Goal: Task Accomplishment & Management: Manage account settings

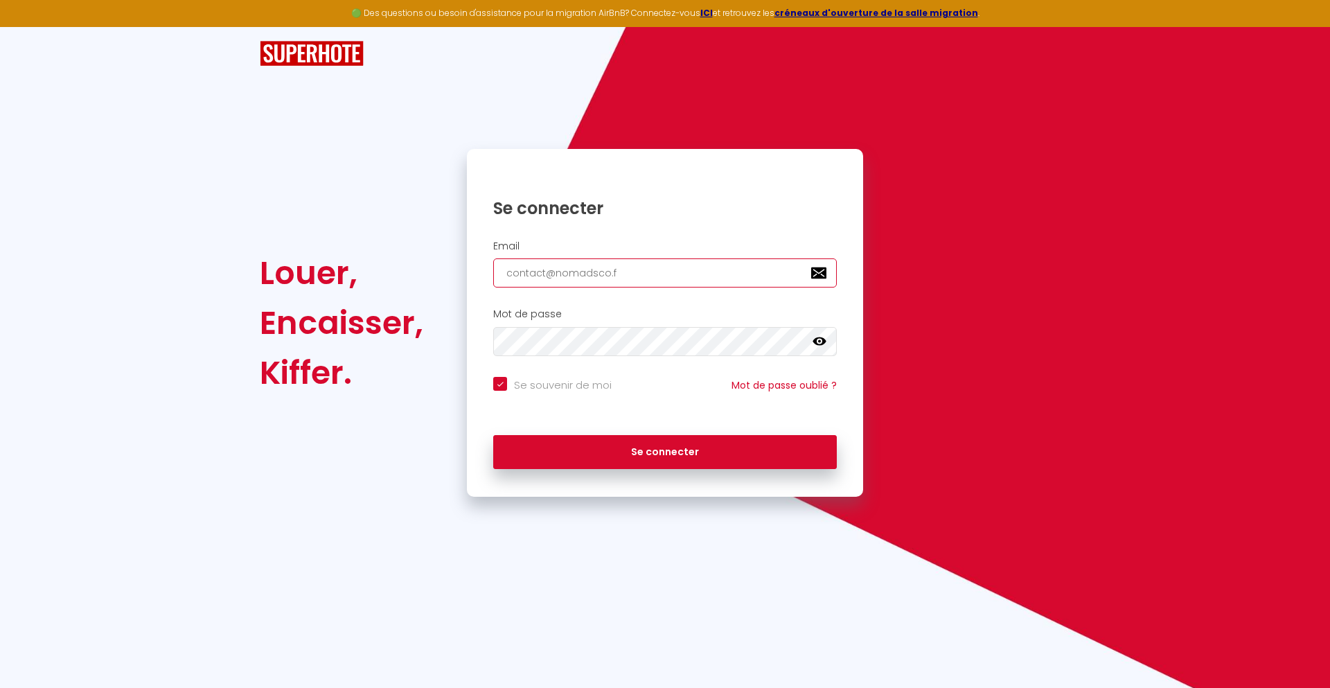
type input "[EMAIL_ADDRESS][DOMAIN_NAME]"
checkbox input "true"
type input "[EMAIL_ADDRESS][DOMAIN_NAME]"
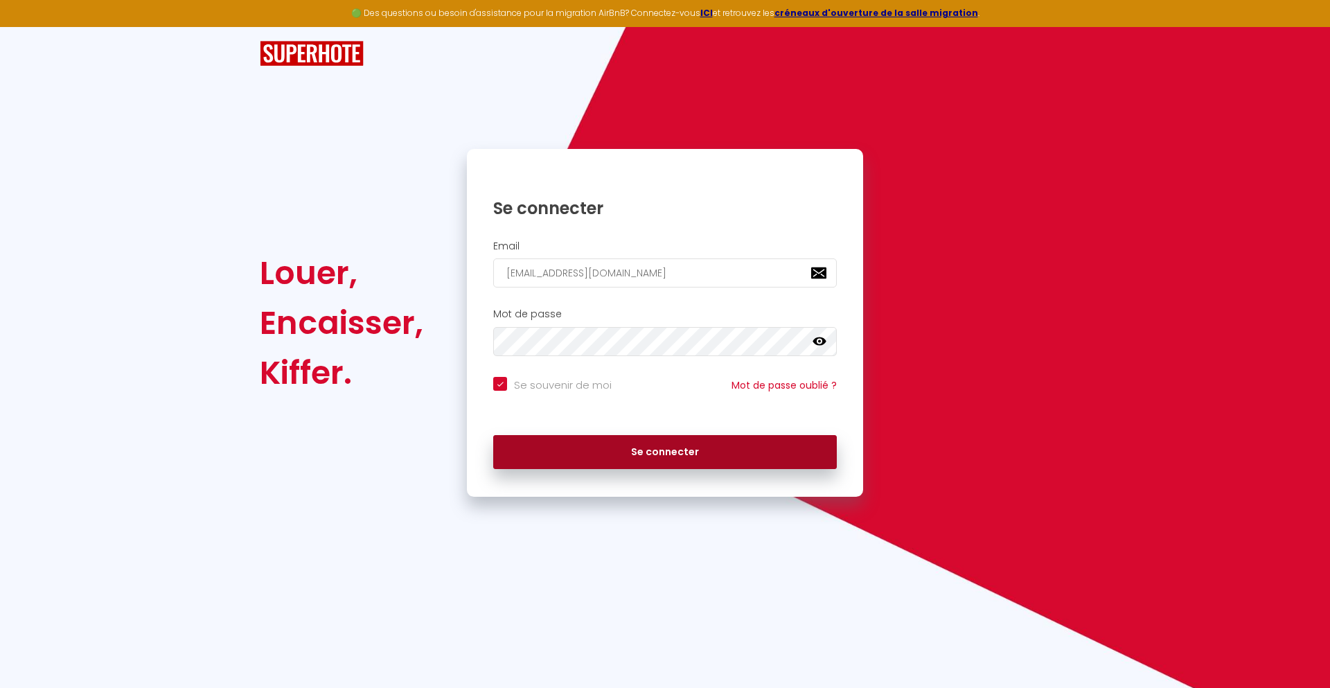
click at [665, 452] on button "Se connecter" at bounding box center [665, 452] width 344 height 35
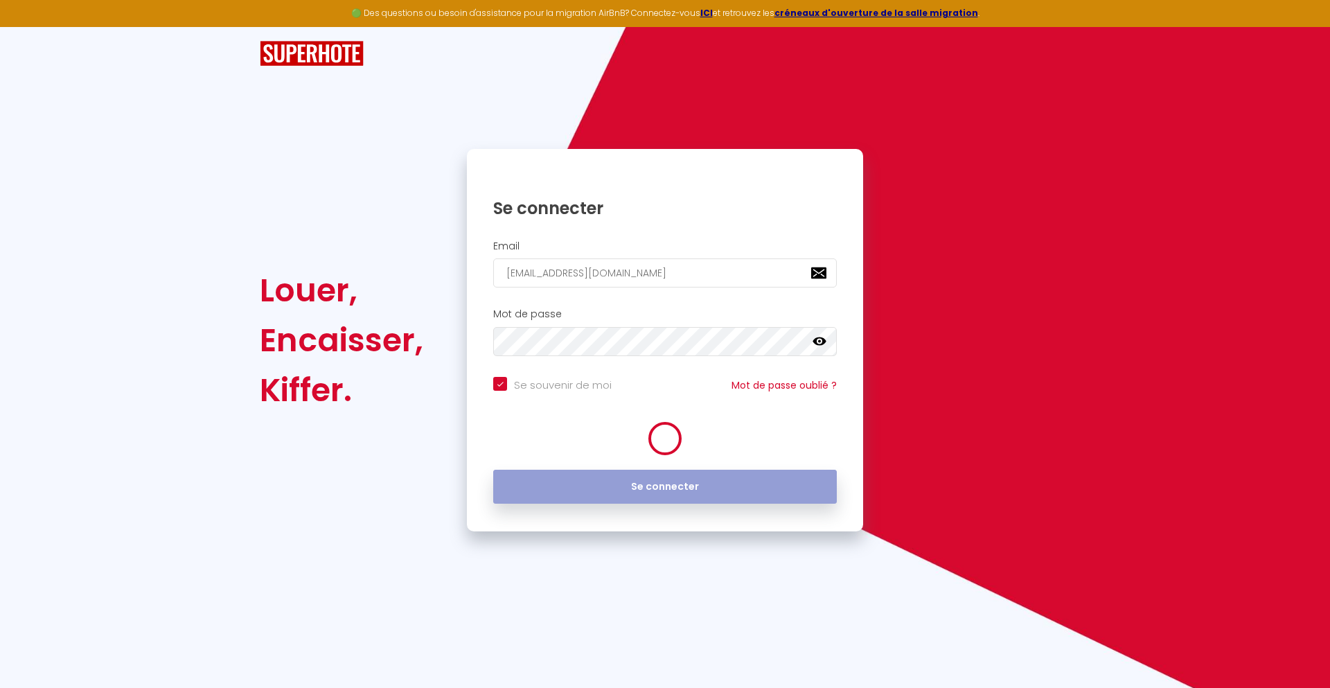
checkbox input "true"
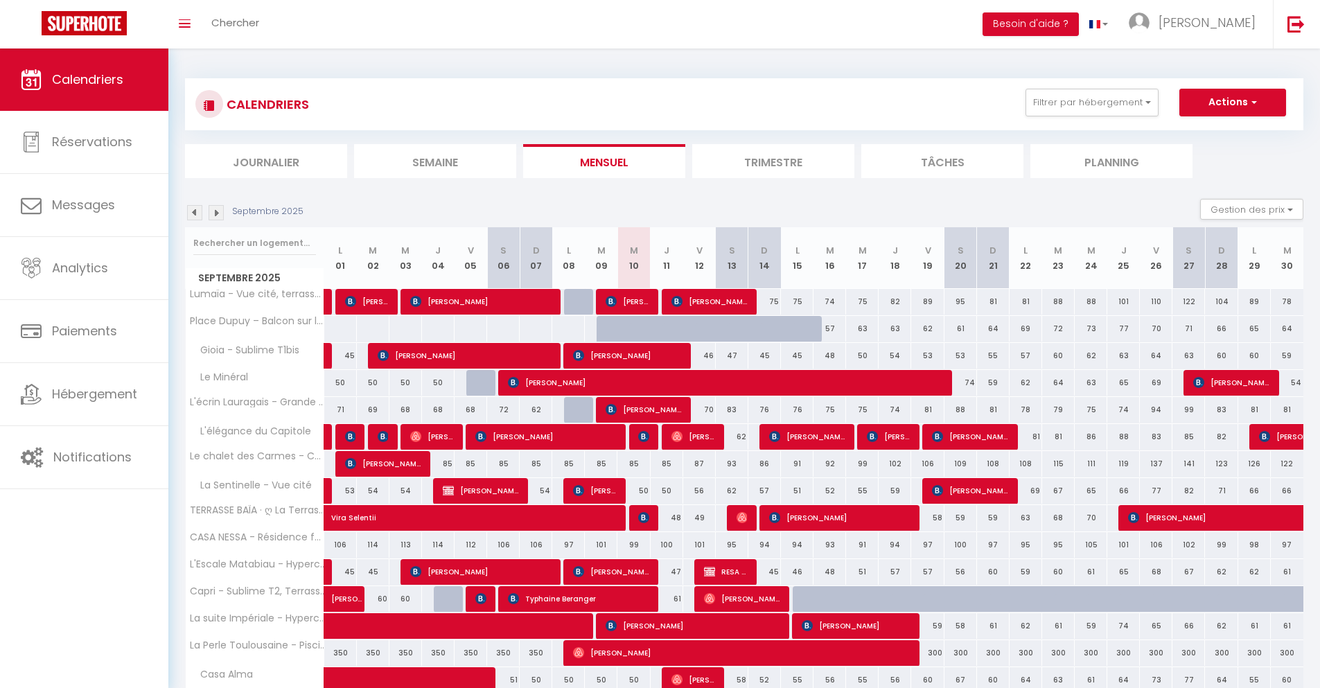
click at [266, 161] on li "Journalier" at bounding box center [266, 161] width 162 height 34
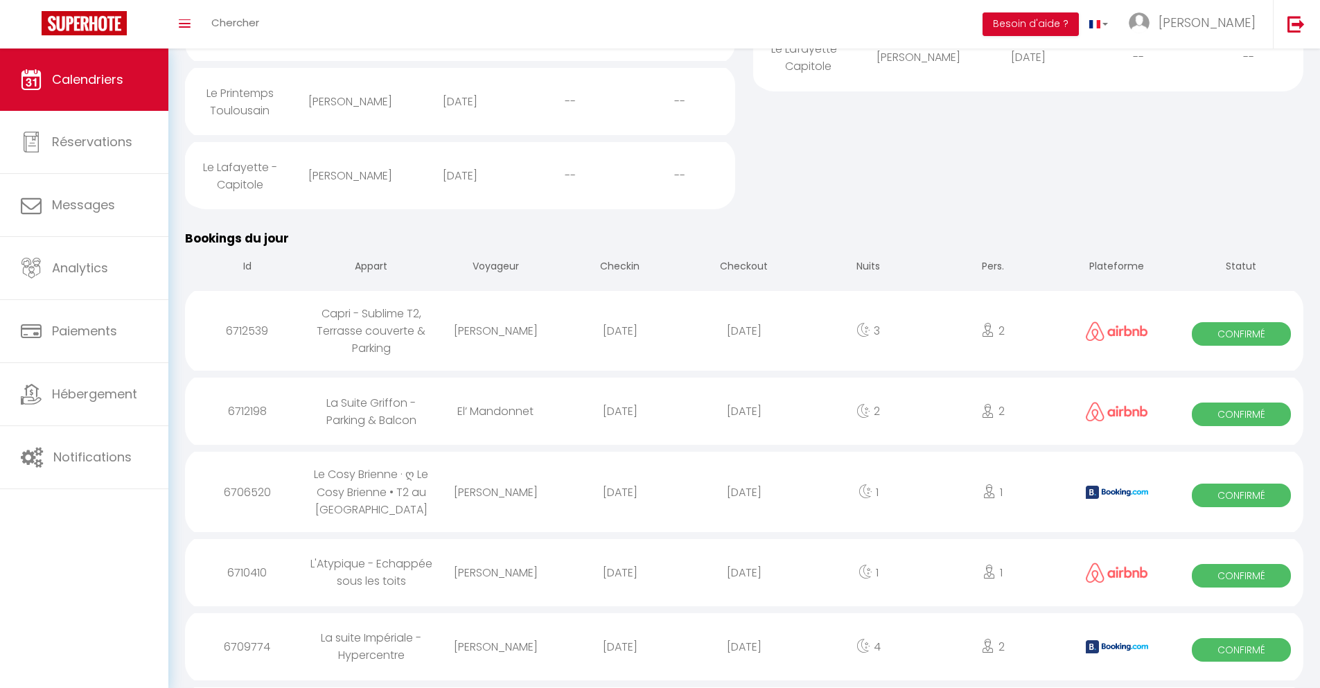
scroll to position [477, 0]
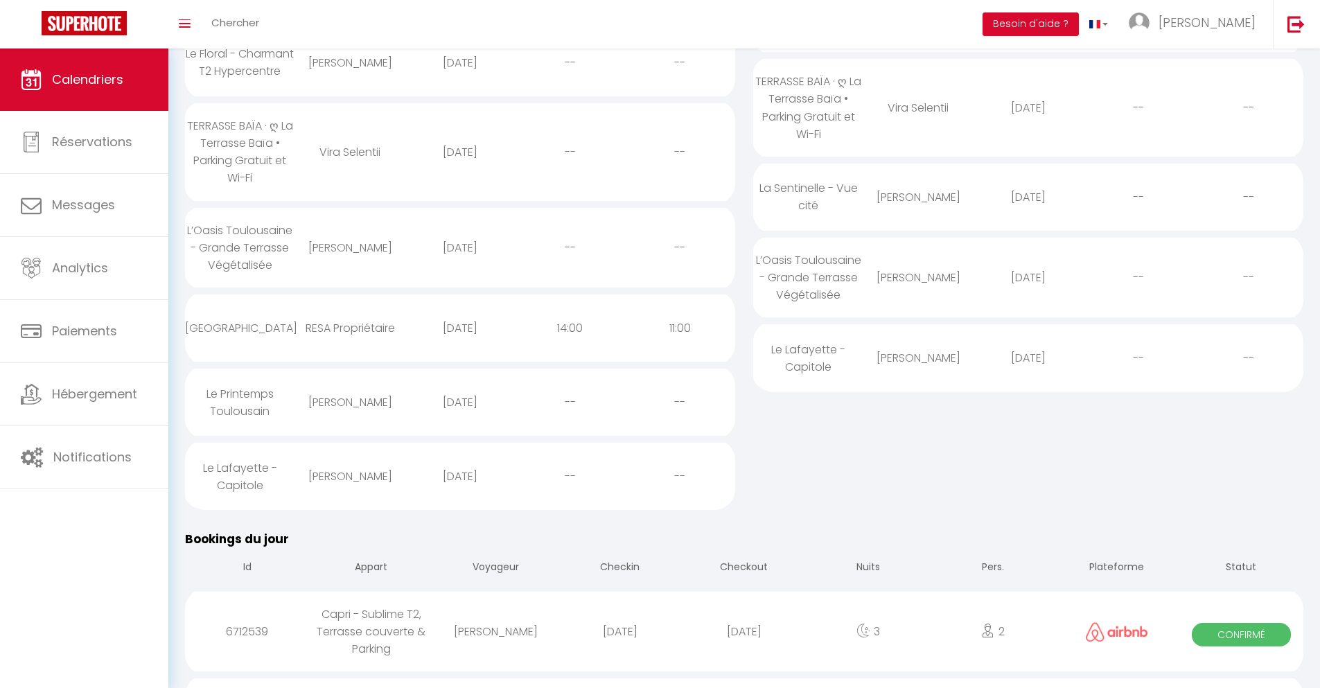
click at [744, 644] on div "[DATE]" at bounding box center [744, 631] width 124 height 45
select select "0"
select select "1"
select select
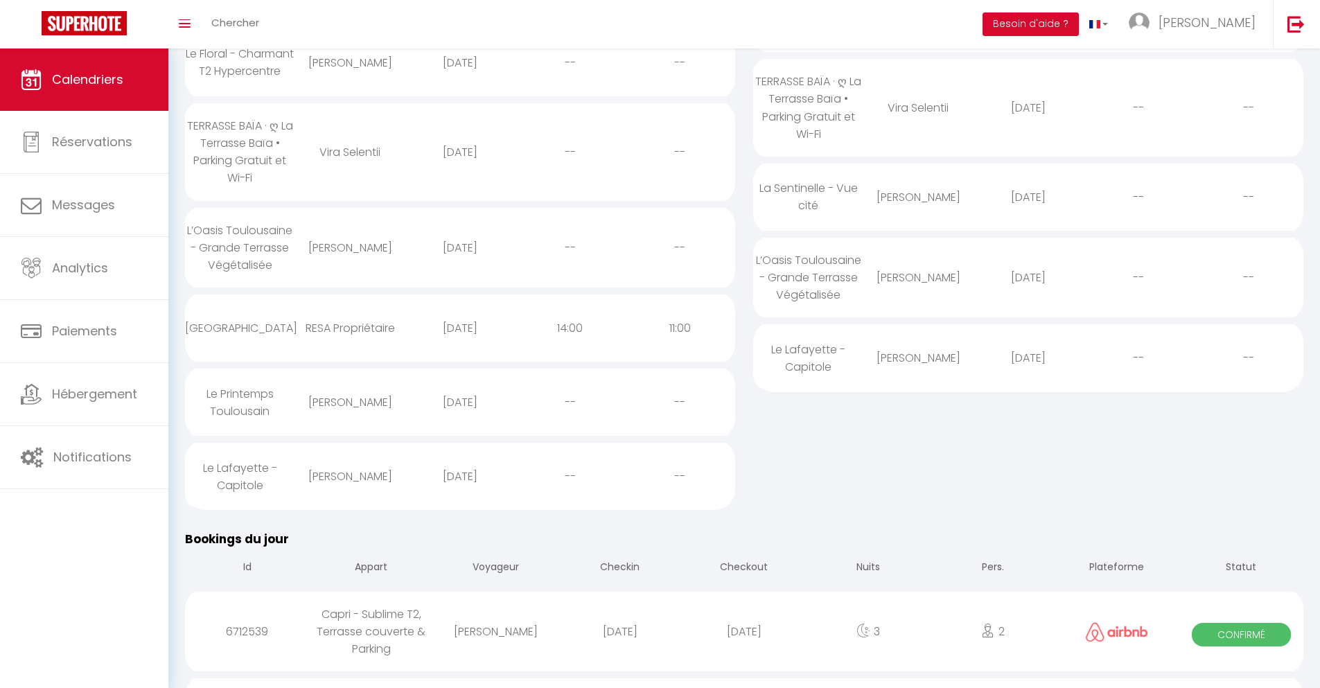
select select
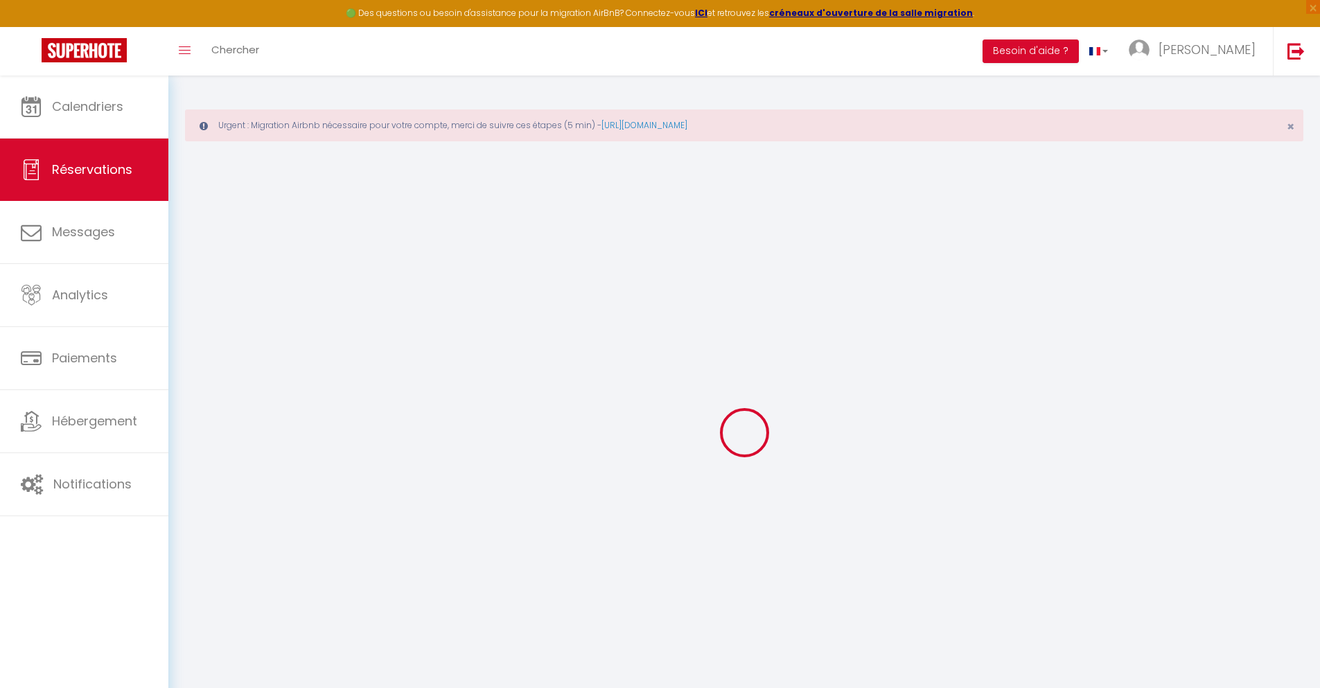
select select
checkbox input "false"
select select
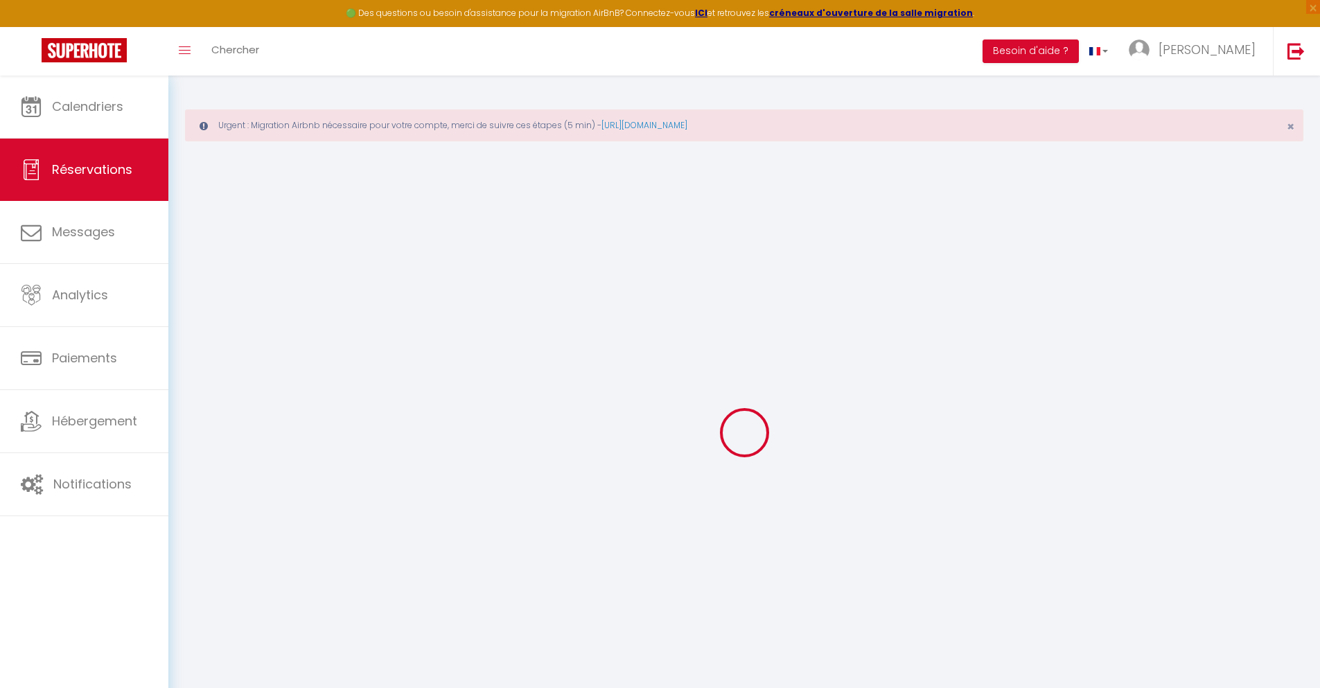
select select
checkbox input "false"
select select
type input "42"
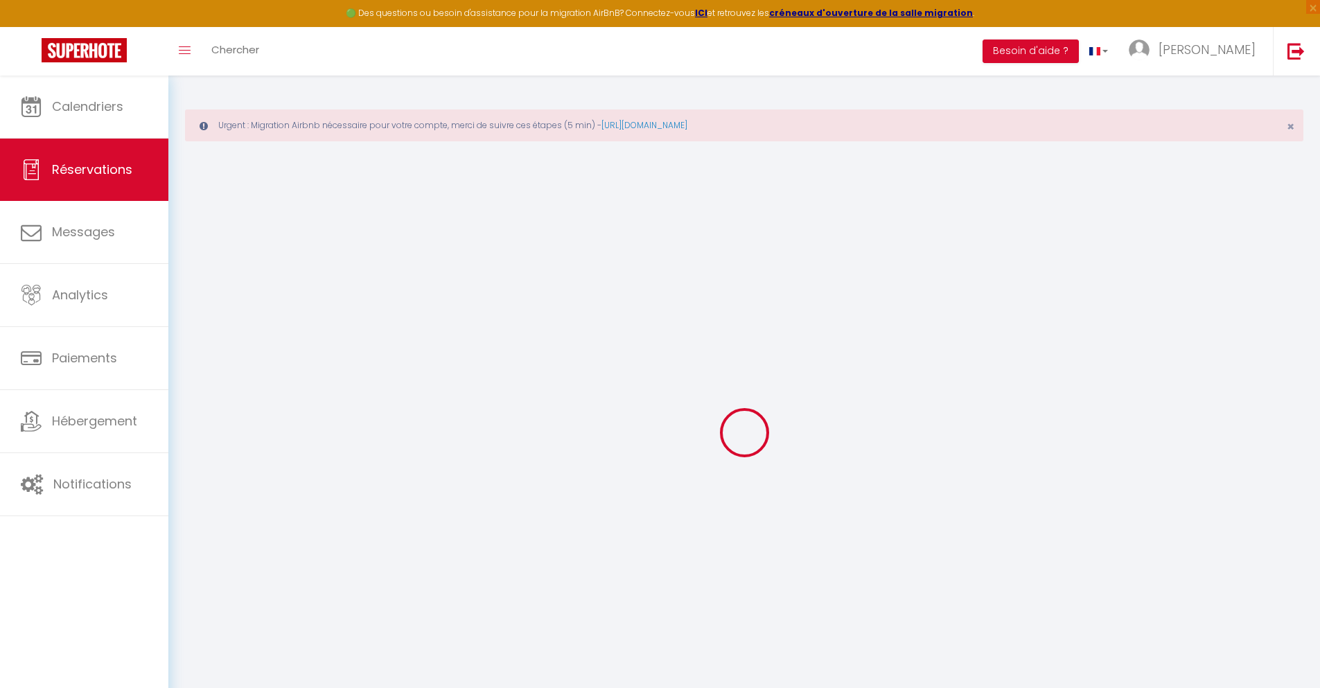
type input "14.26"
select select
checkbox input "false"
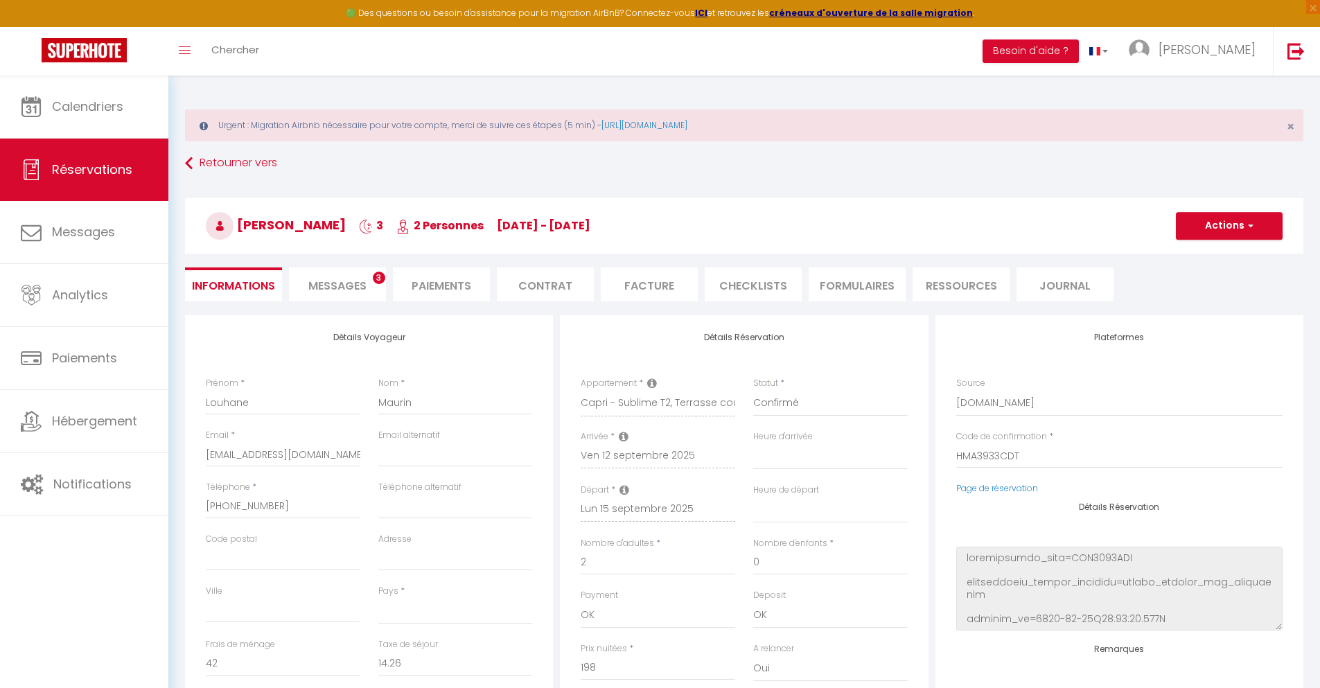
select select
checkbox input "false"
select select
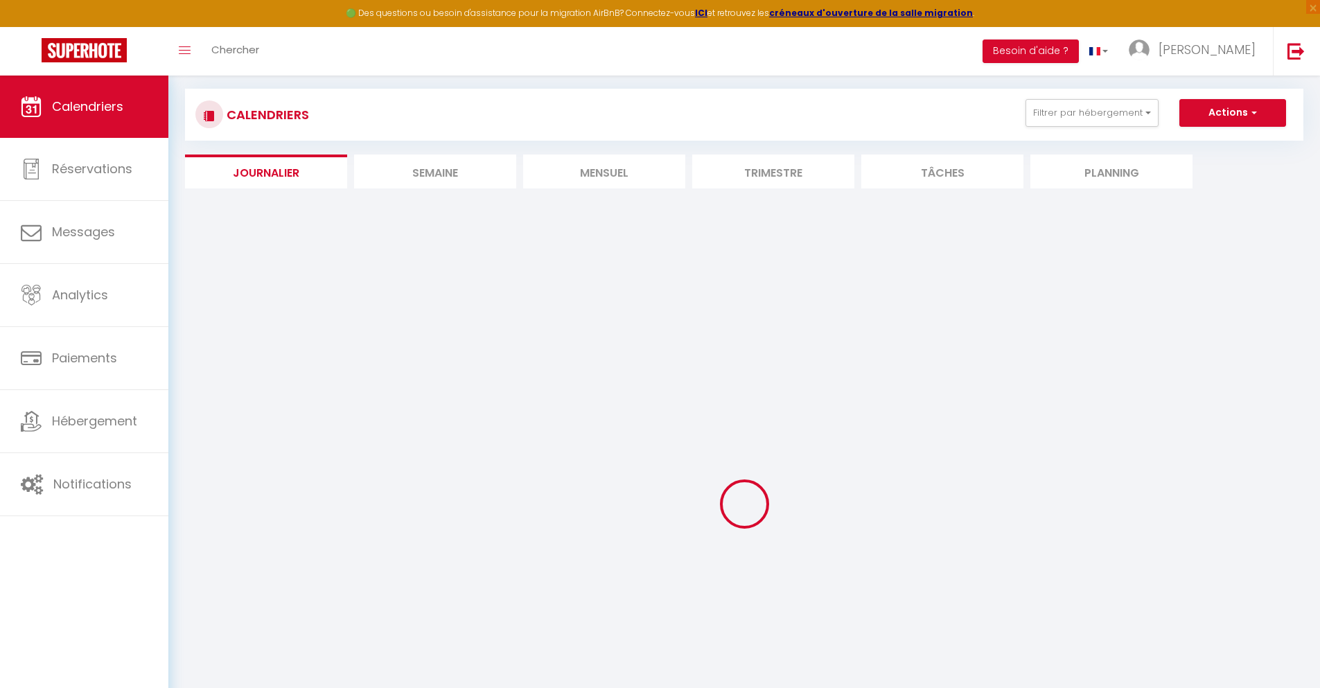
select select
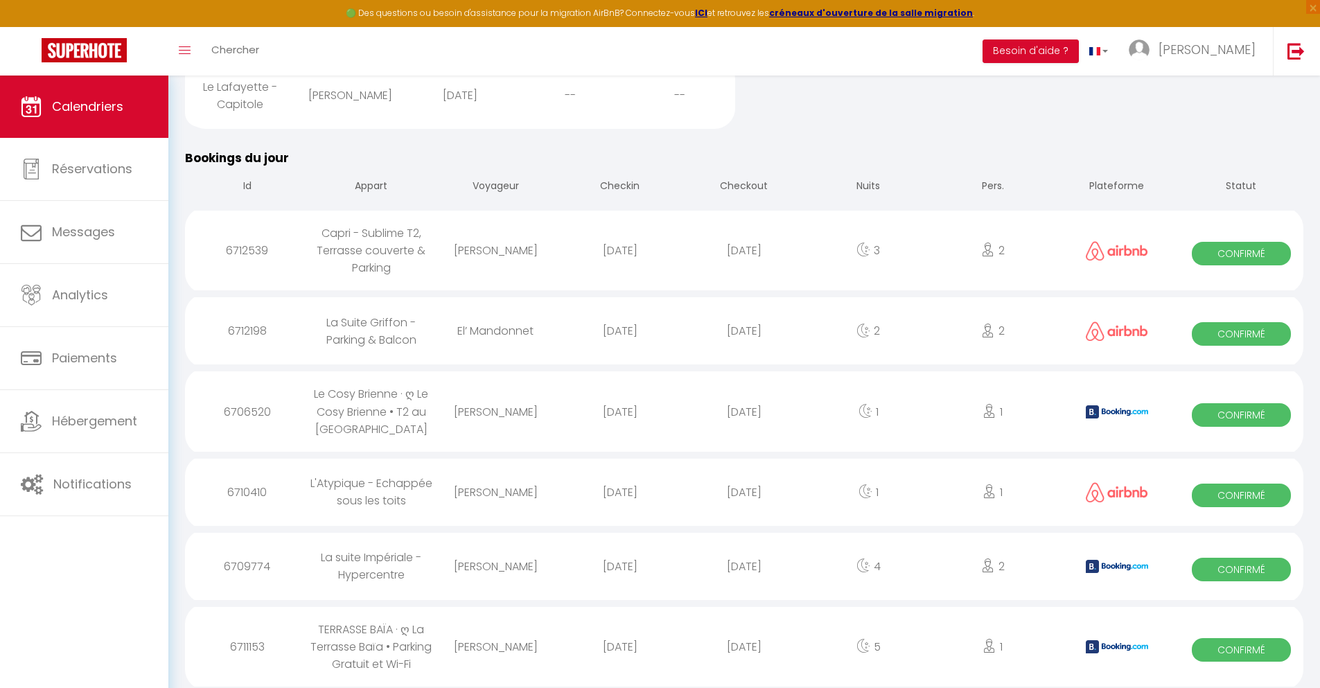
scroll to position [637, 0]
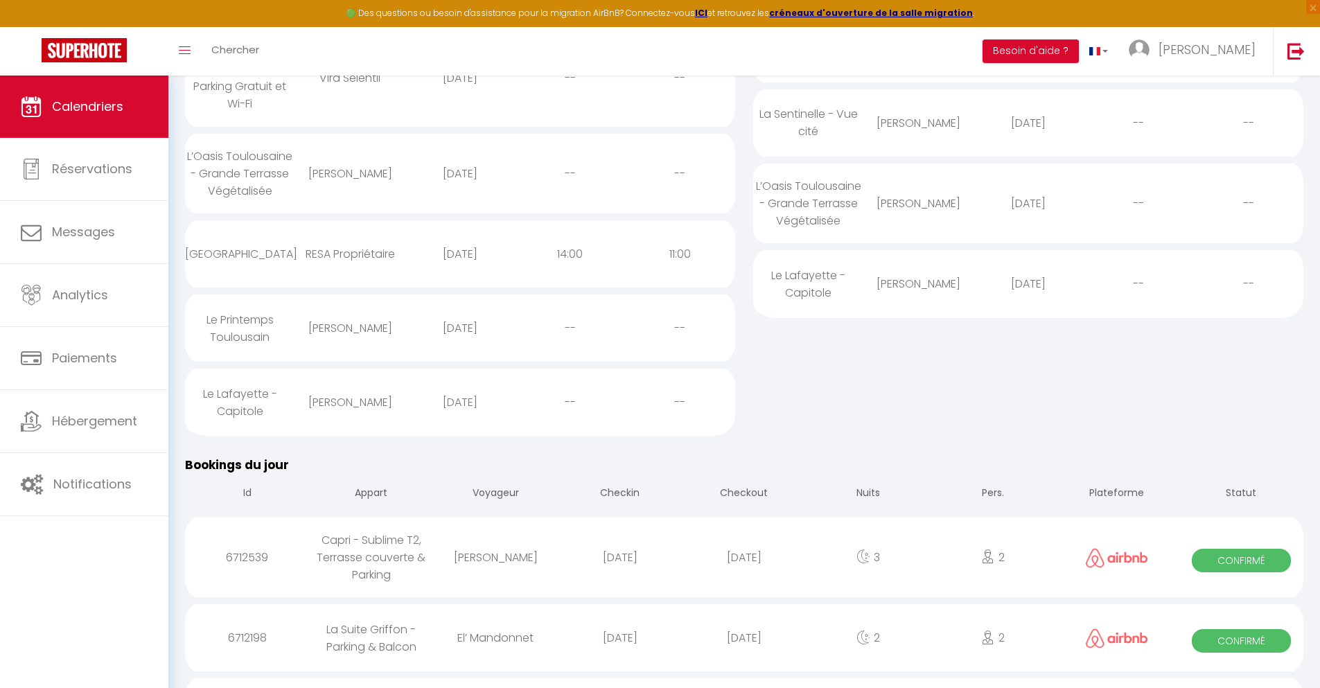
click at [744, 650] on div "[DATE]" at bounding box center [744, 637] width 124 height 45
select select "0"
select select "1"
select select
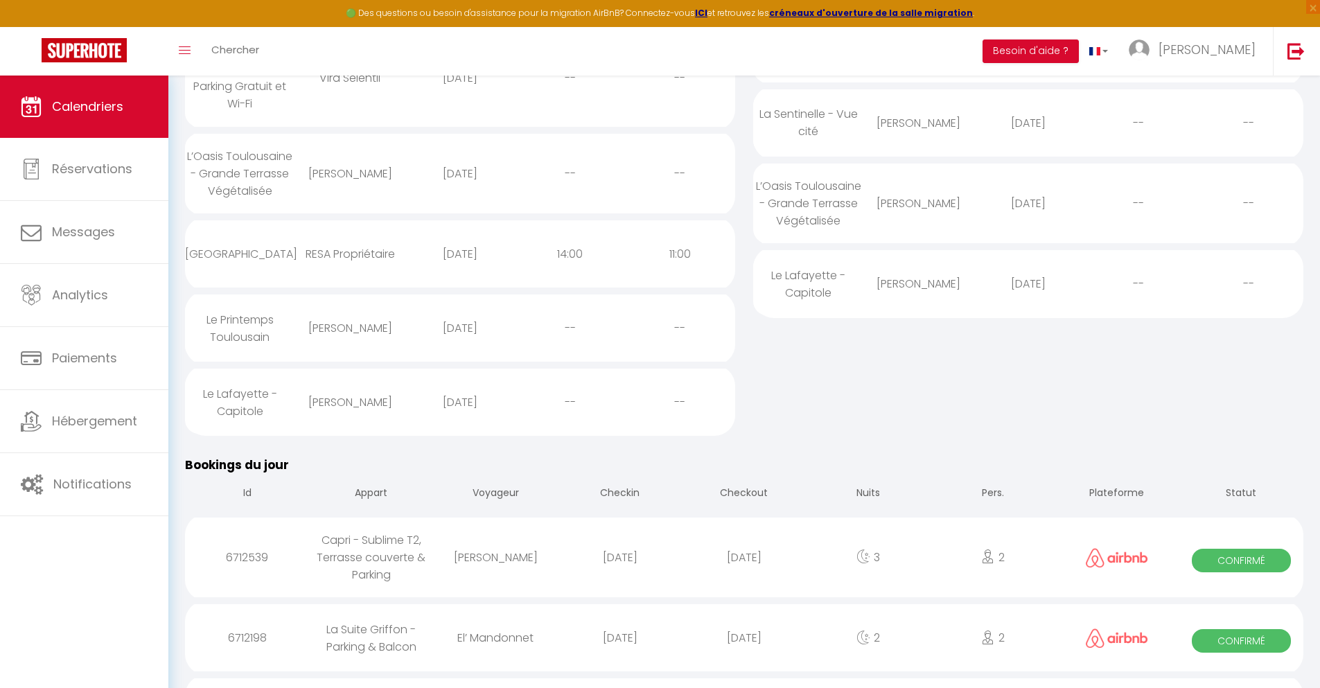
select select
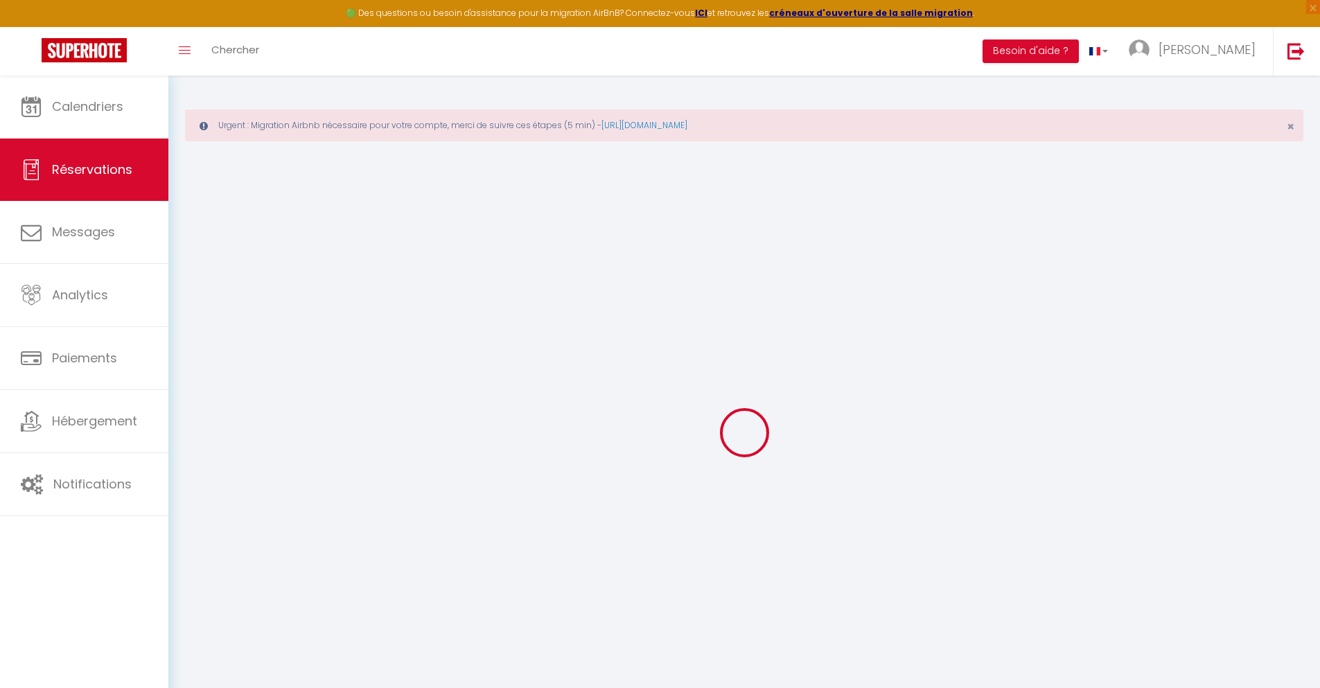
select select
checkbox input "false"
select select
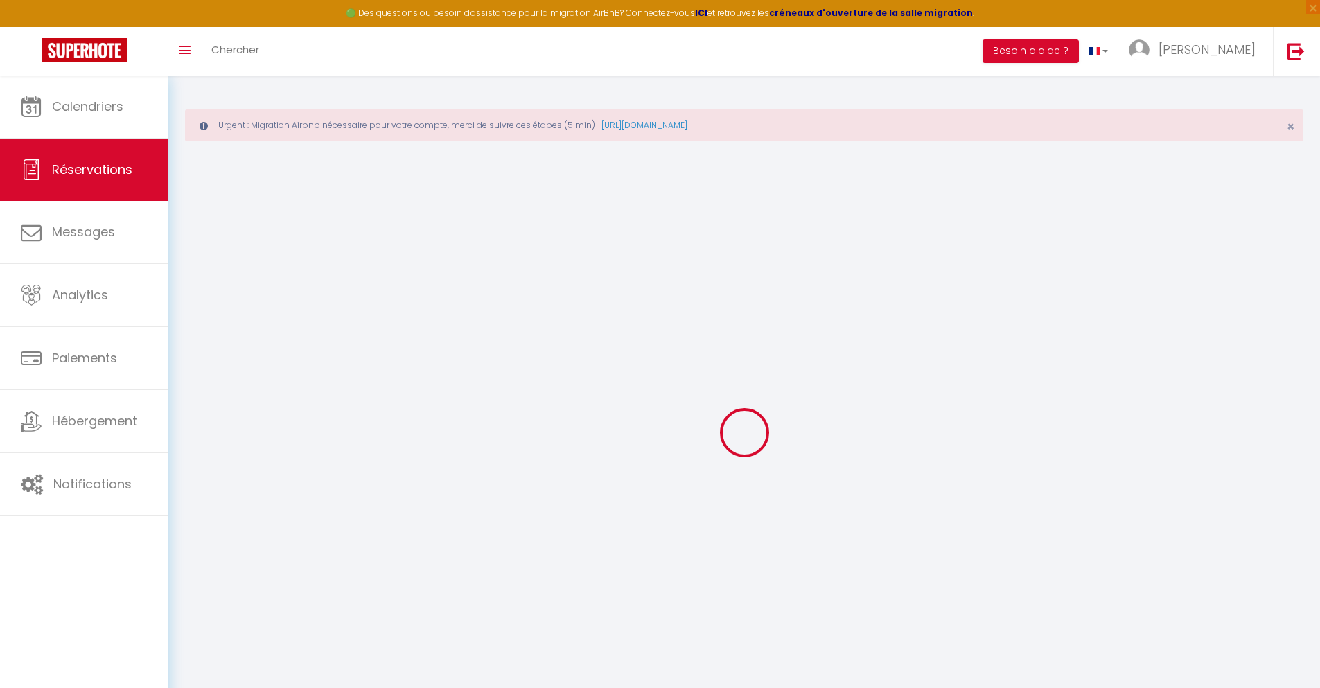
type input "40"
type input "6.4"
select select
checkbox input "false"
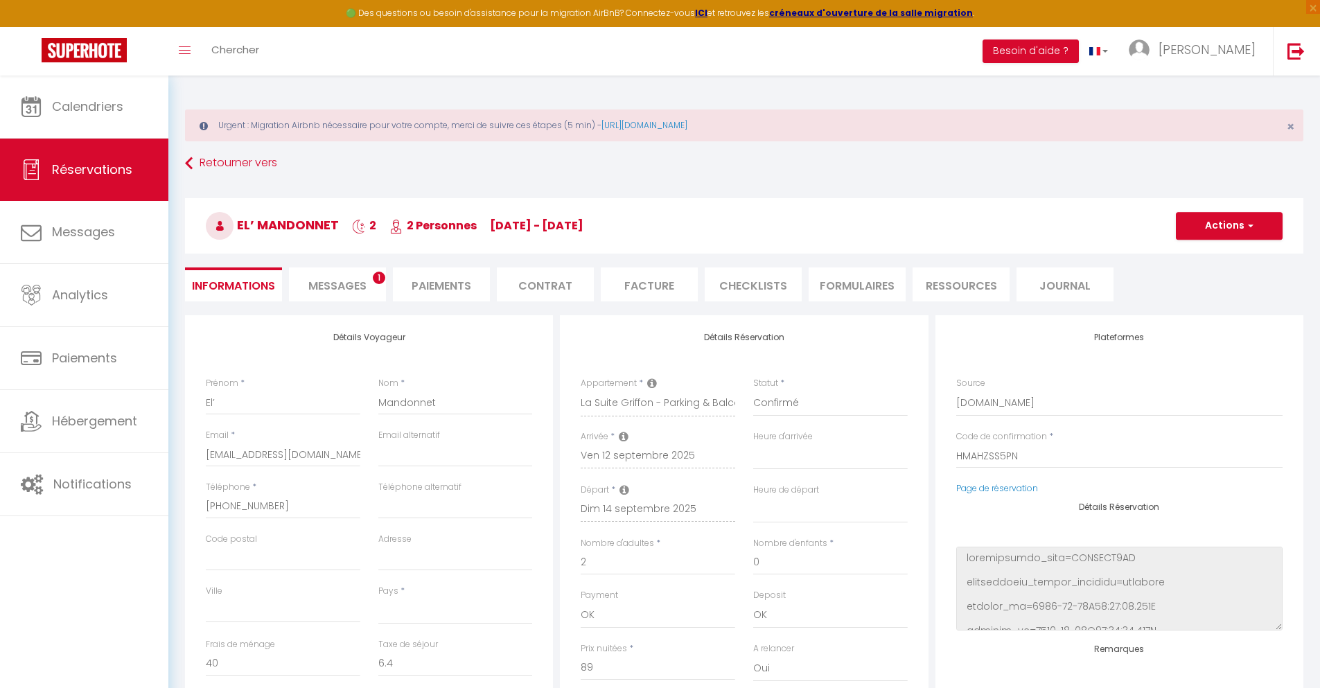
select select
checkbox input "false"
select select
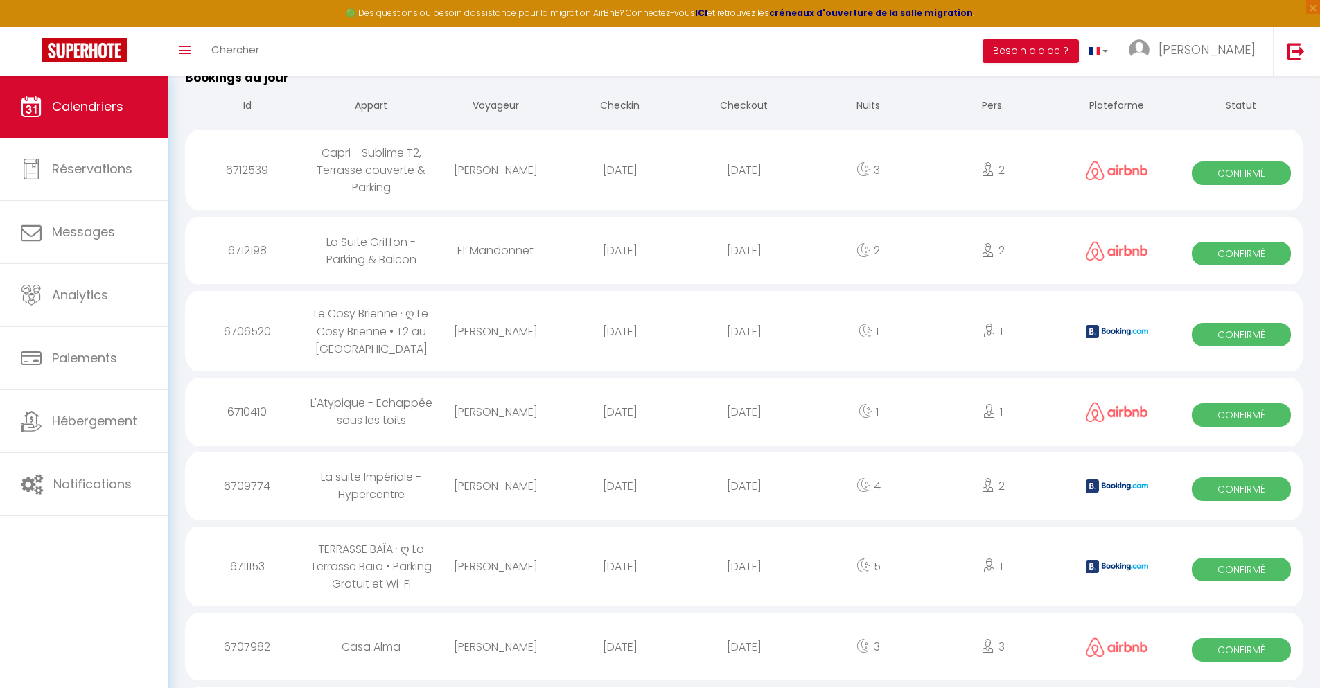
scroll to position [724, 0]
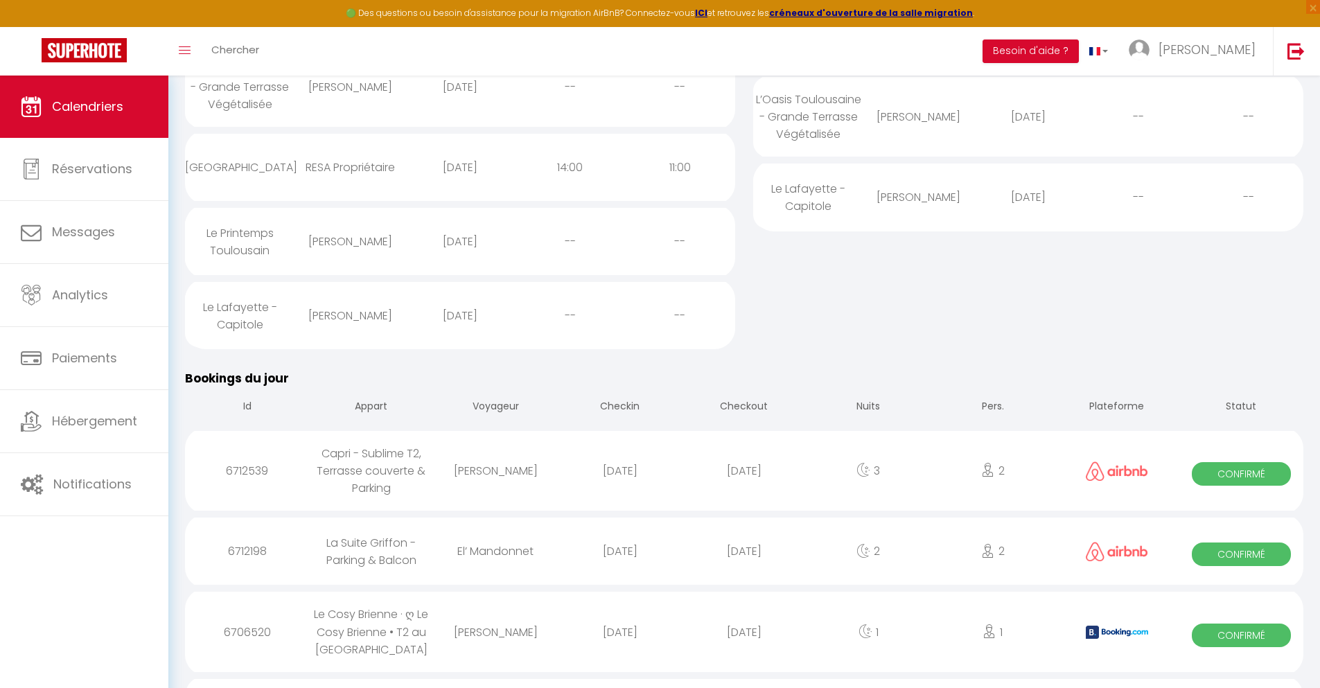
click at [744, 644] on div "[DATE]" at bounding box center [744, 632] width 124 height 45
select select "0"
select select "1"
select select
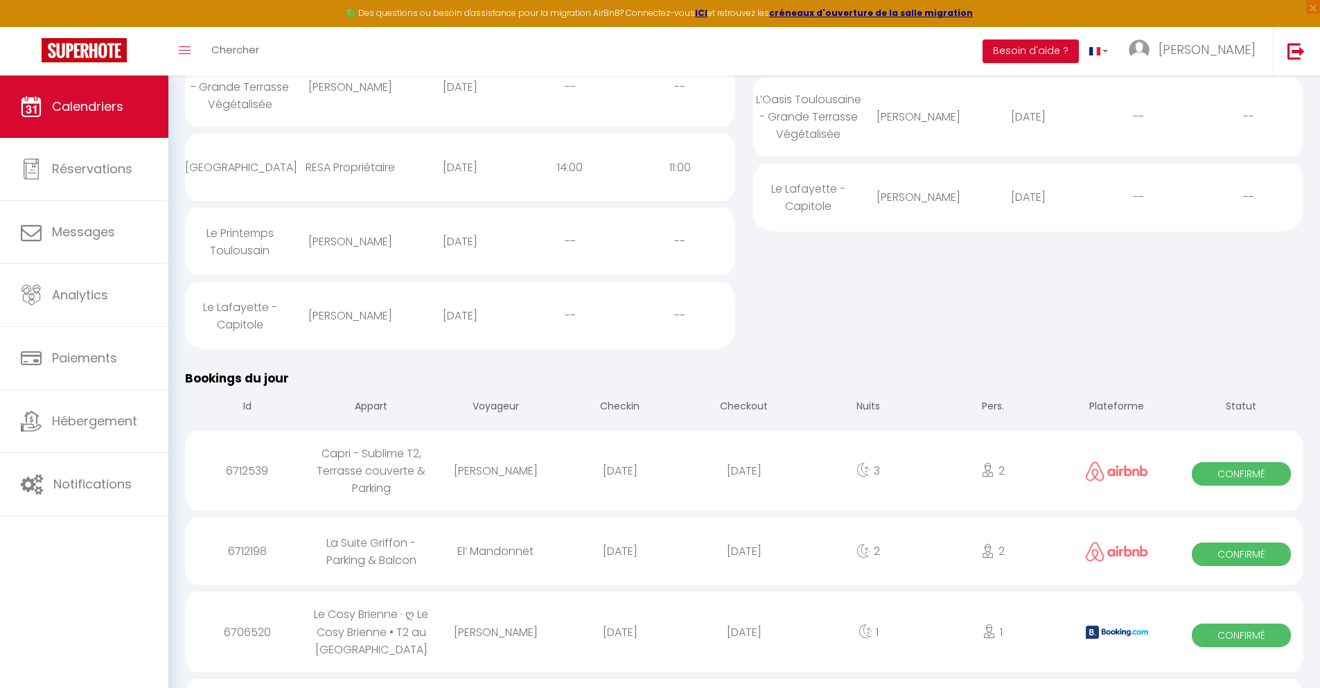
select select
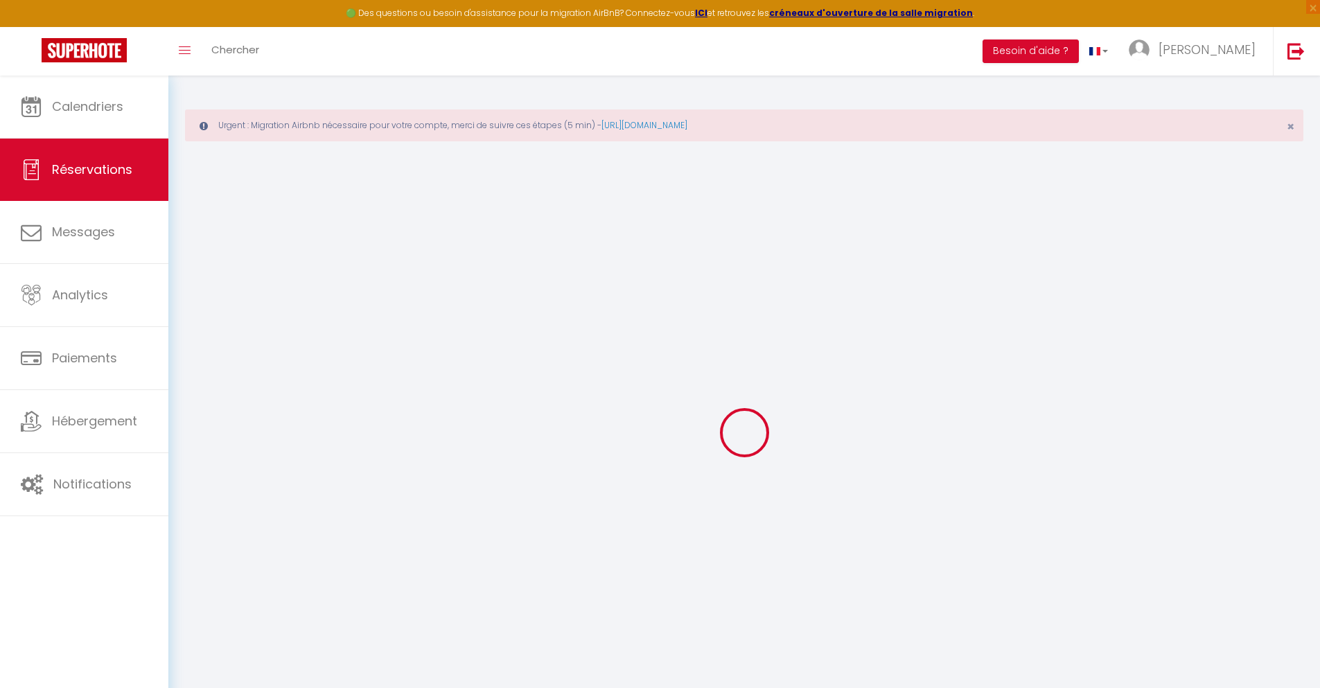
select select
checkbox input "false"
select select
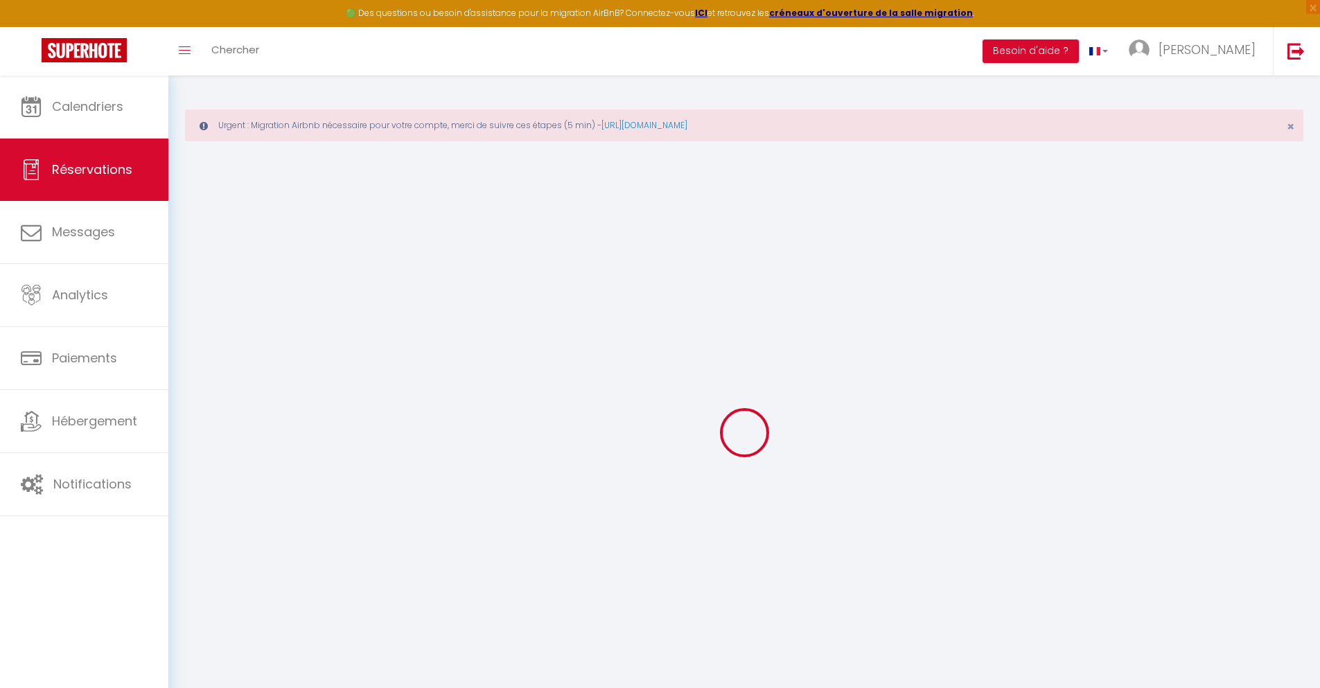
checkbox input "false"
type textarea "** THIS RESERVATION HAS BEEN PRE-PAID ** BOOKING NOTE : Payment charge is EUR 1…"
type input "40"
type input "3.91"
select select
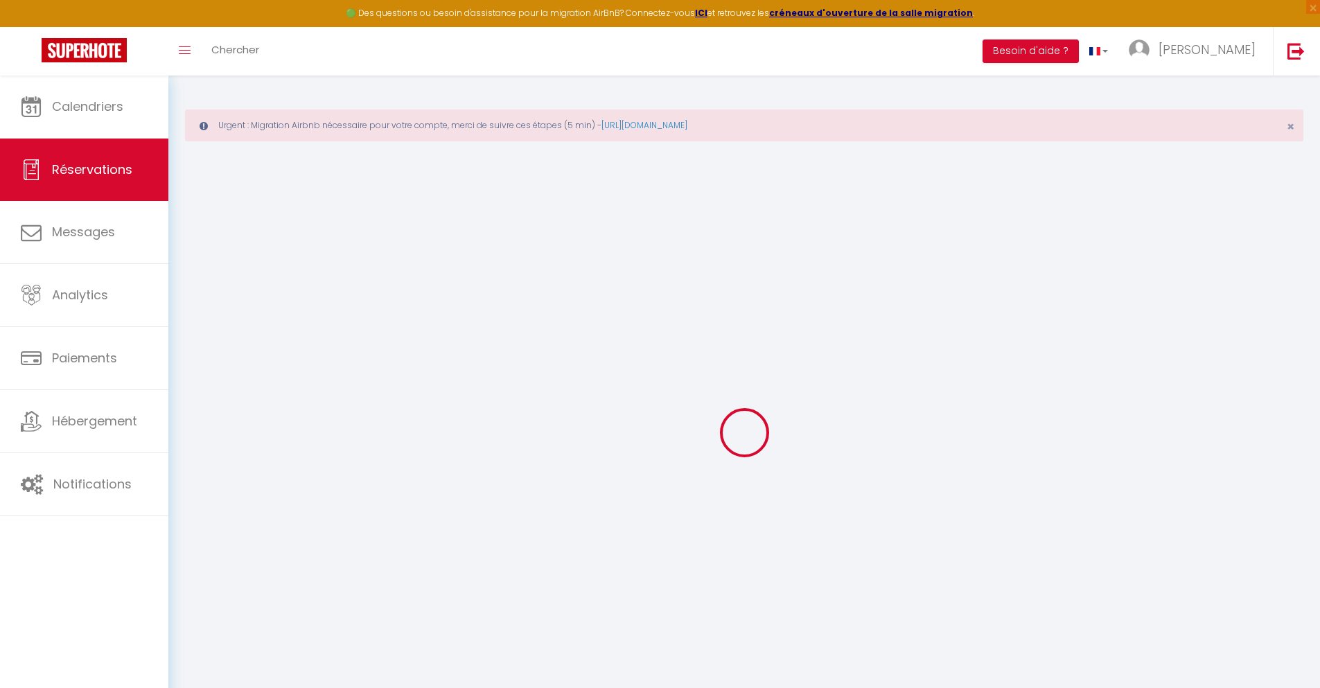
select select
checkbox input "false"
select select
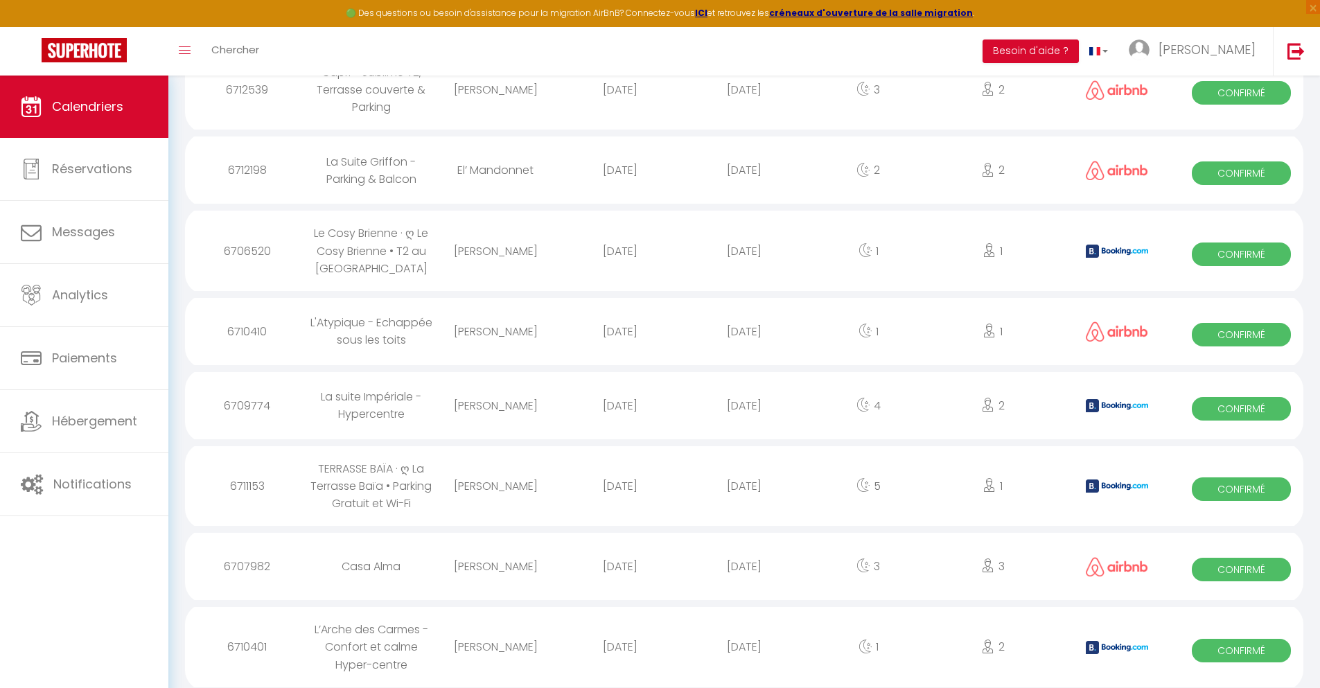
scroll to position [798, 0]
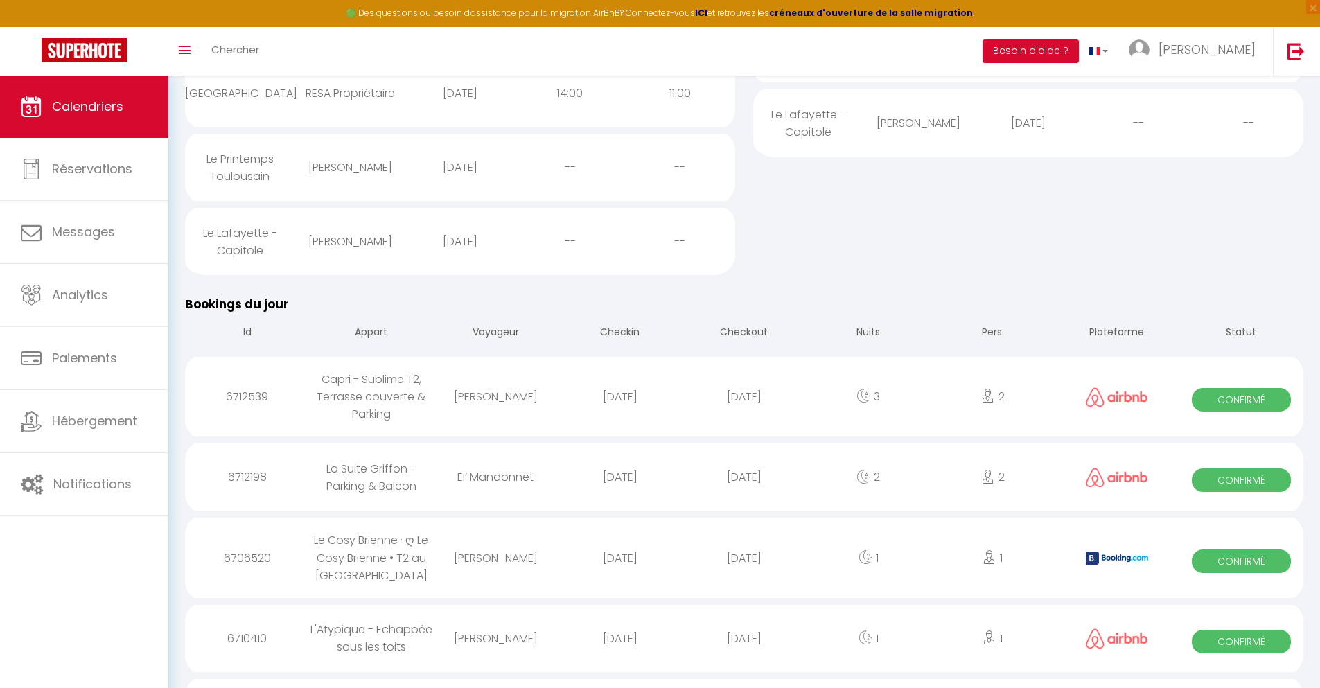
click at [744, 650] on div "[DATE]" at bounding box center [744, 638] width 124 height 45
select select "0"
select select "1"
select select
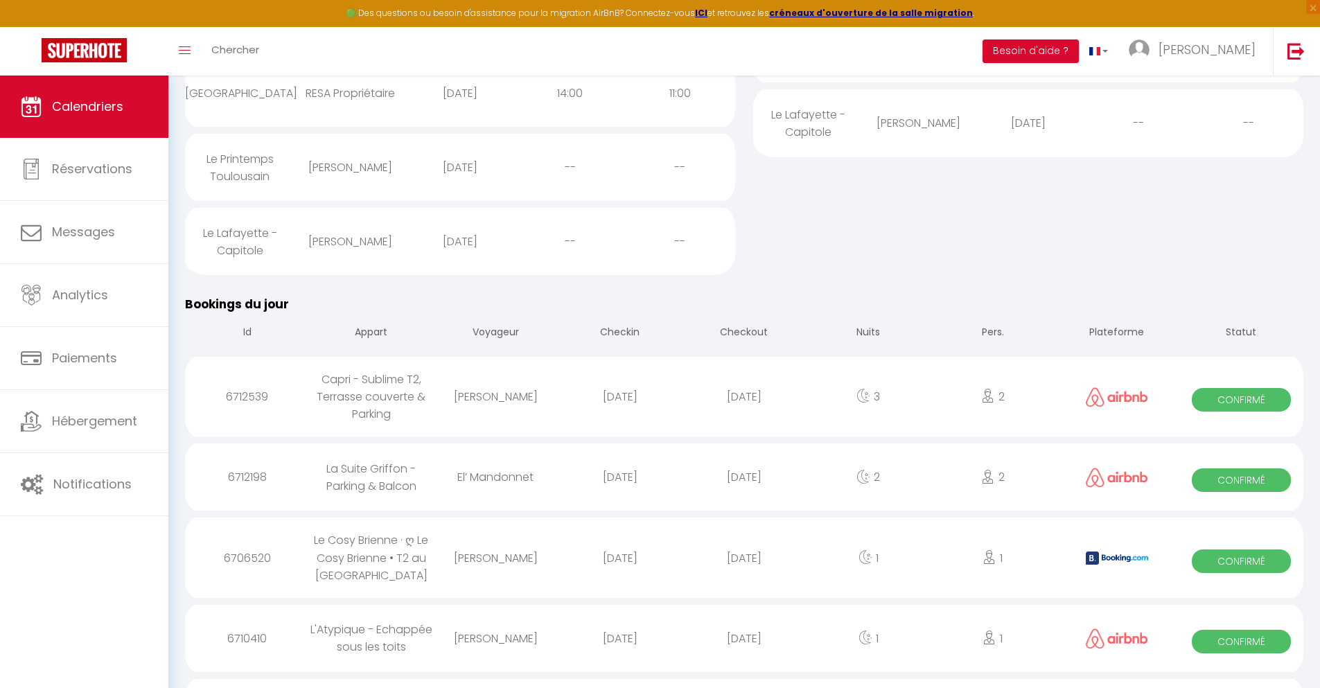
select select
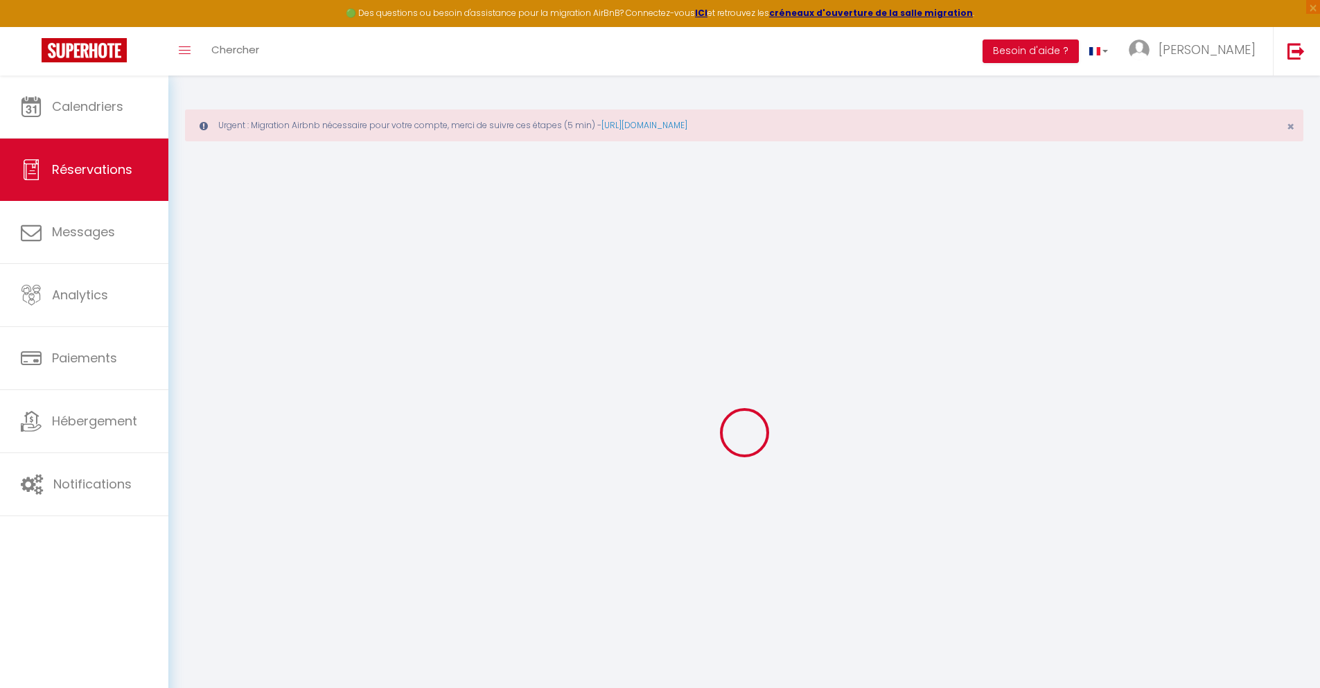
select select
checkbox input "false"
select select
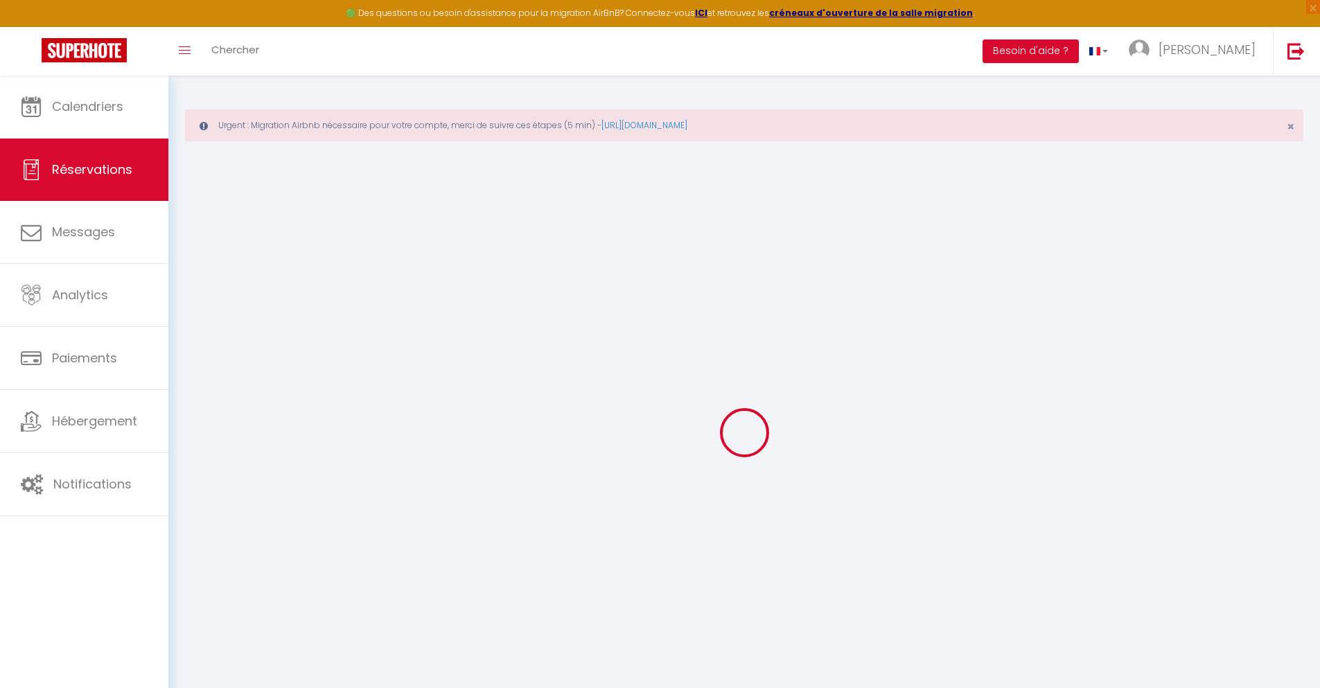
select select
checkbox input "false"
select select
type input "40"
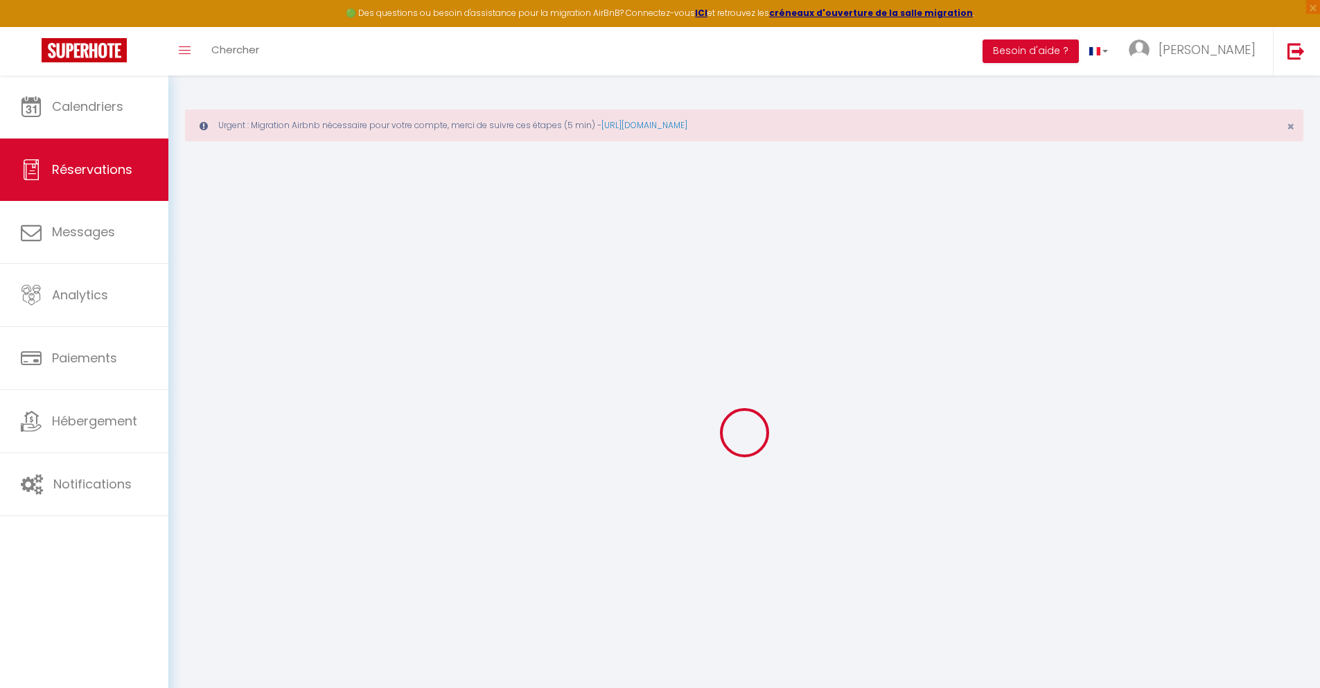
type input "4.47"
select select
checkbox input "false"
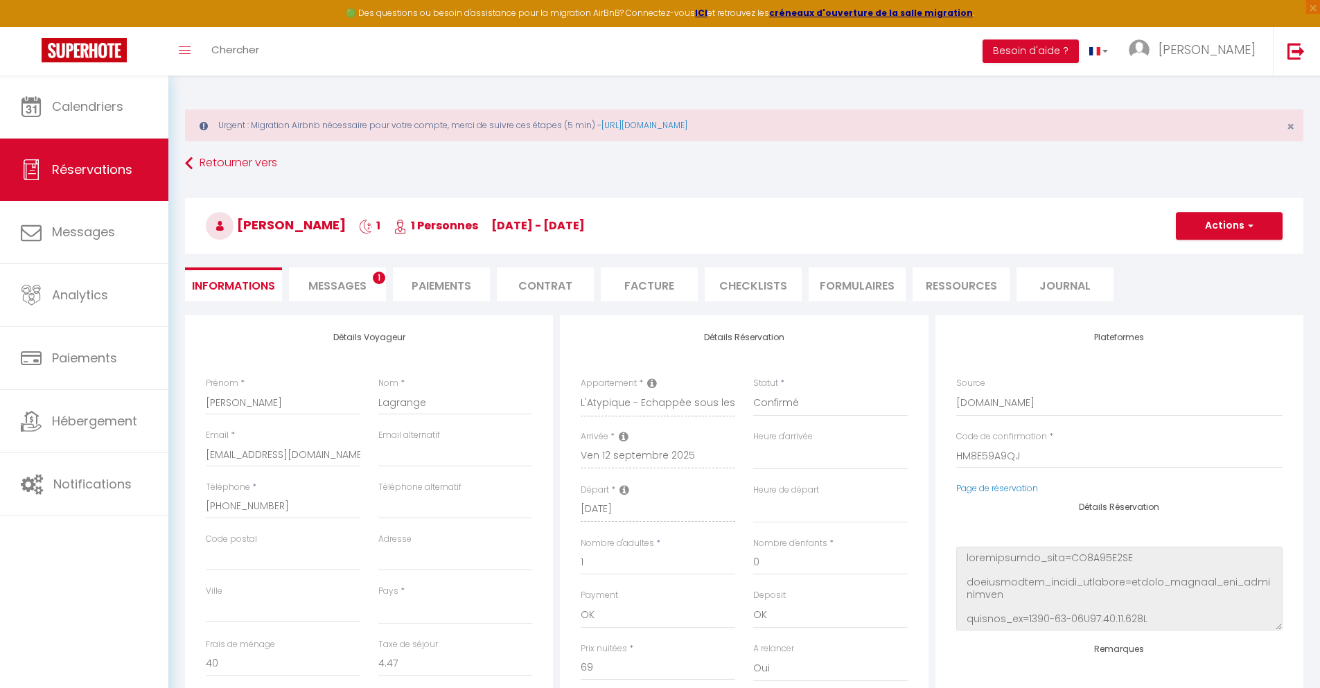
select select
checkbox input "false"
select select
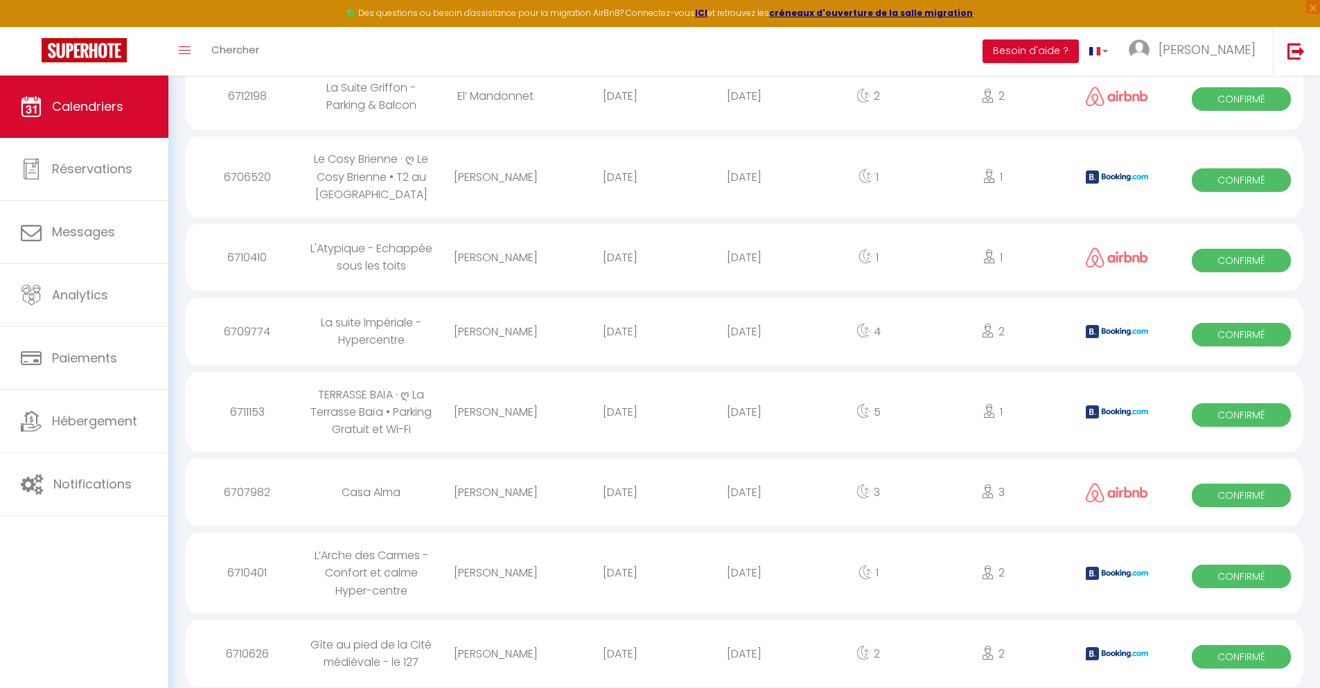
scroll to position [872, 0]
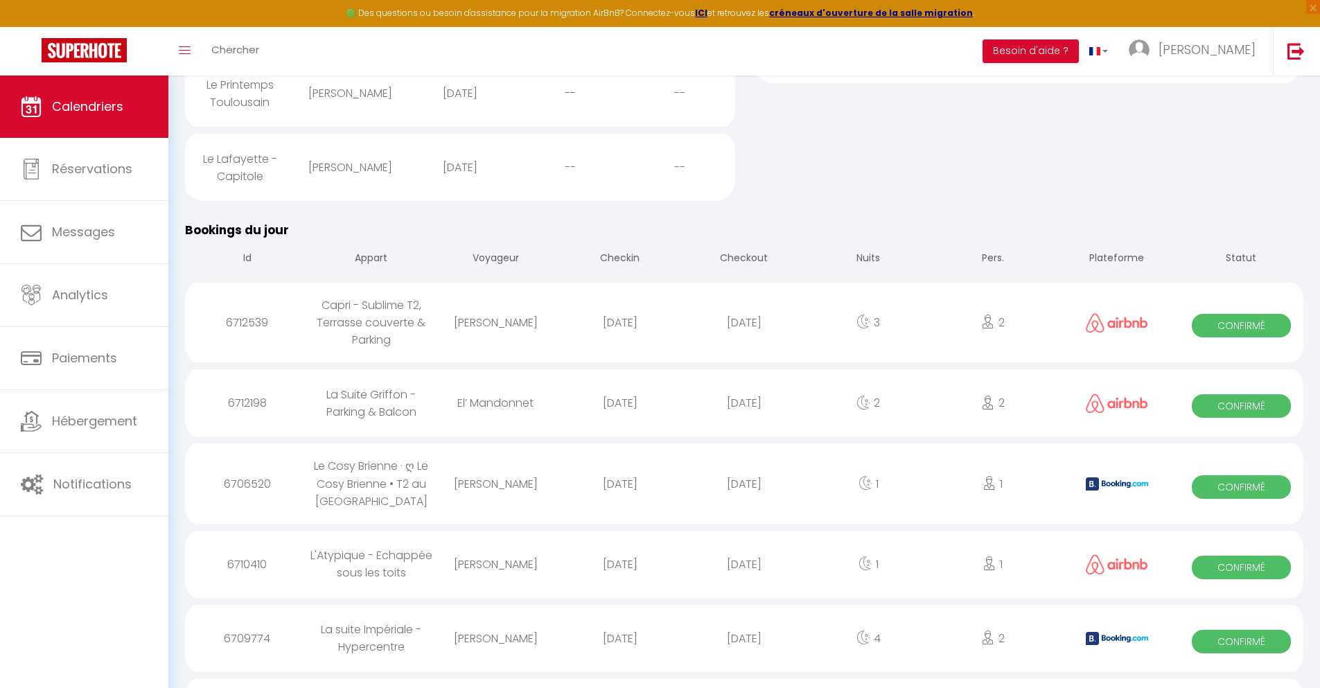
click at [744, 650] on div "[DATE]" at bounding box center [744, 638] width 124 height 45
select select "0"
select select "1"
select select
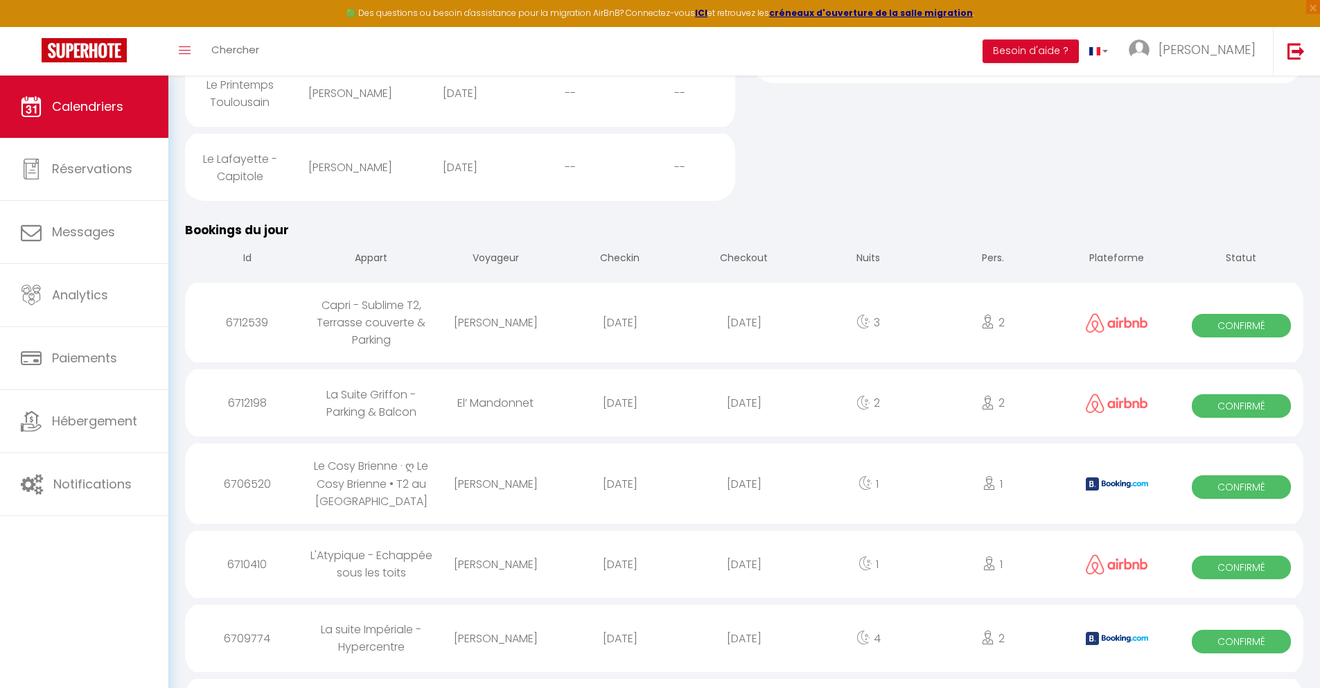
select select
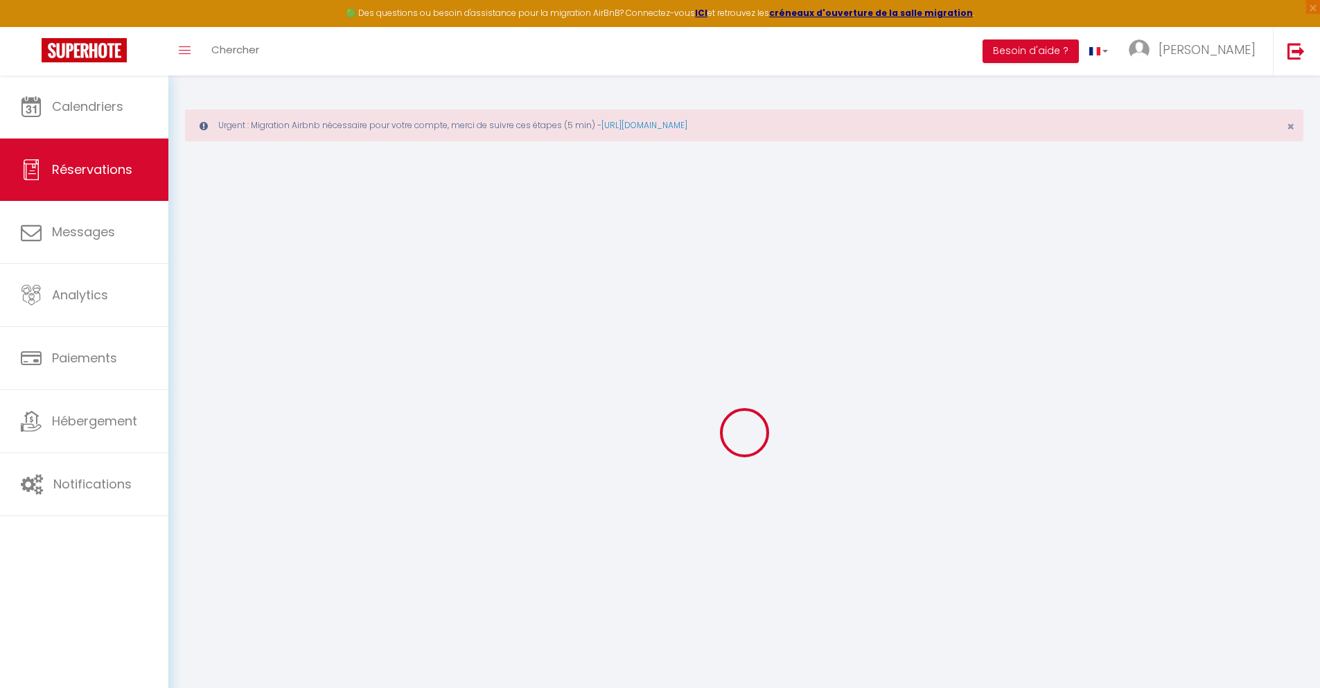
select select
checkbox input "false"
select select
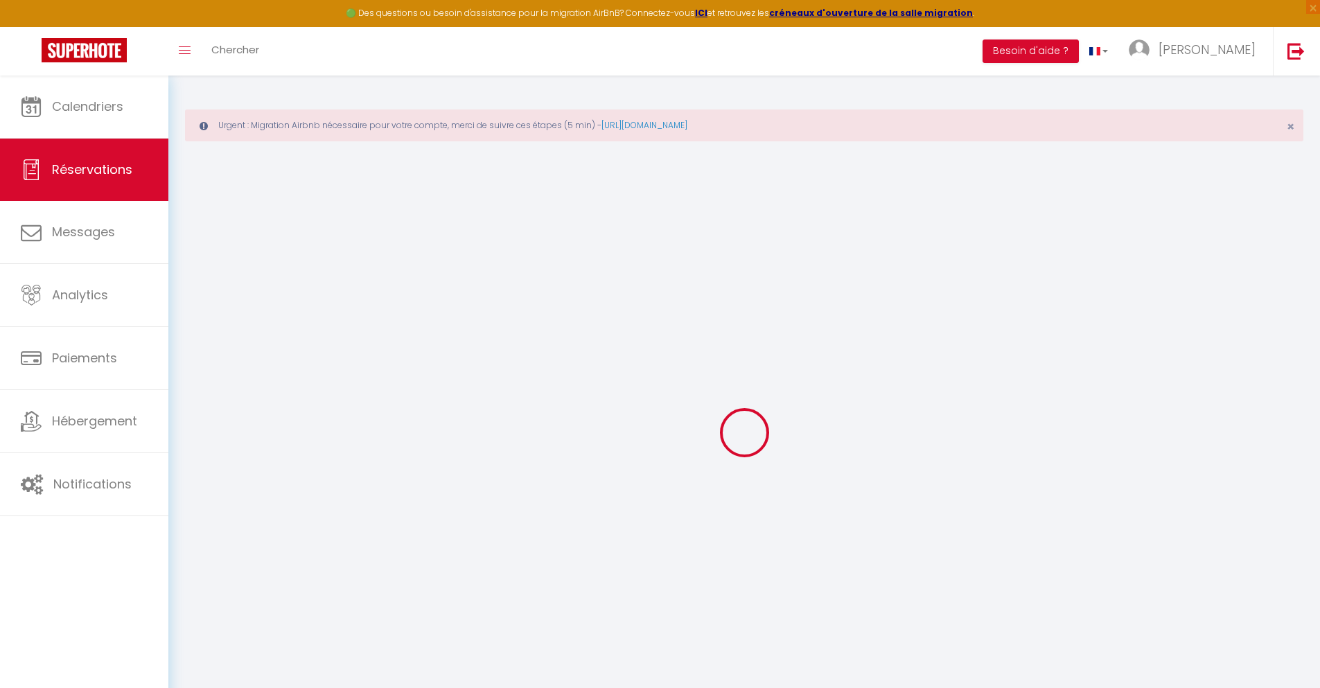
checkbox input "false"
type textarea "** THIS RESERVATION HAS BEEN PRE-PAID ** Reservation has a cancellation grace p…"
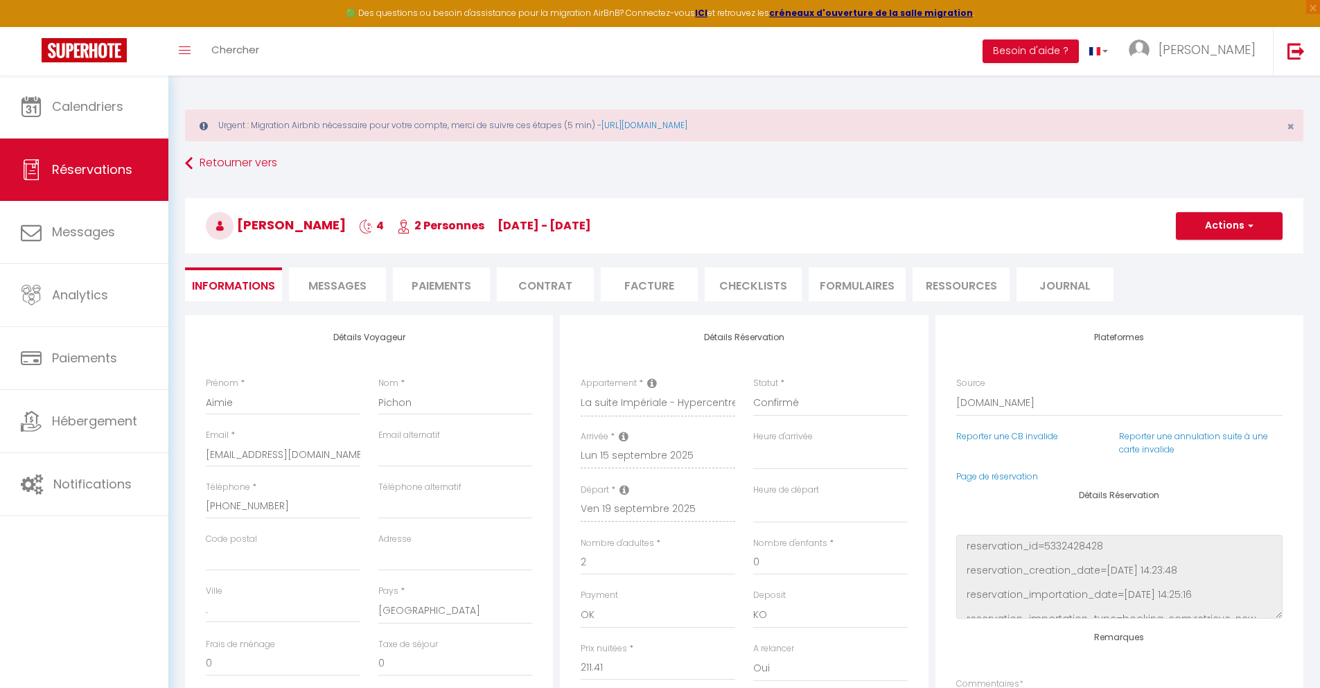
type input "40"
type input "13.84"
select select
checkbox input "false"
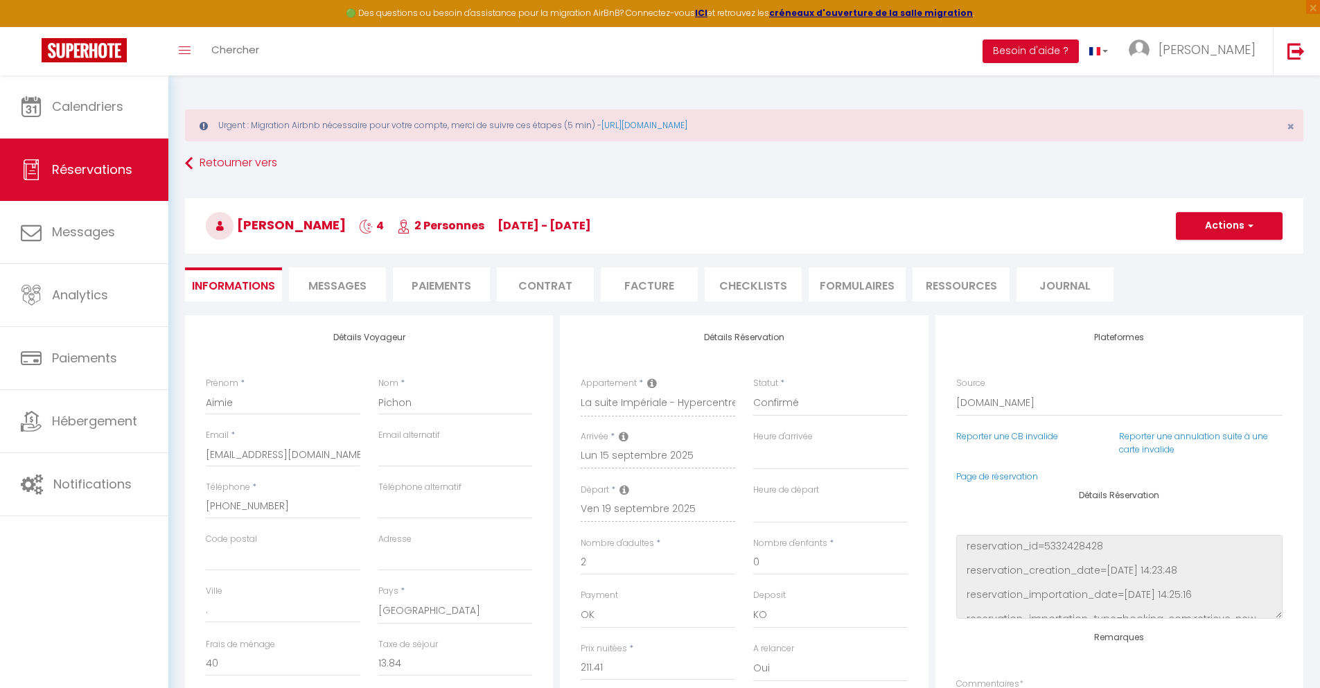
select select
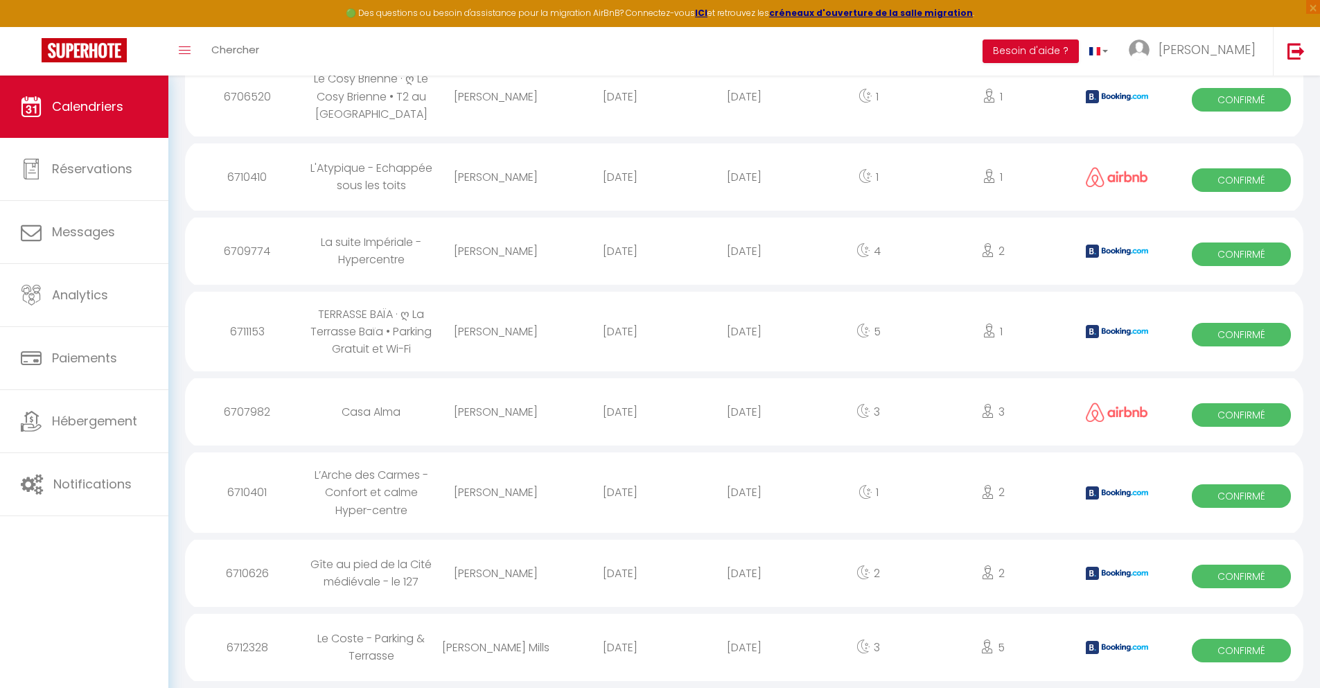
scroll to position [959, 0]
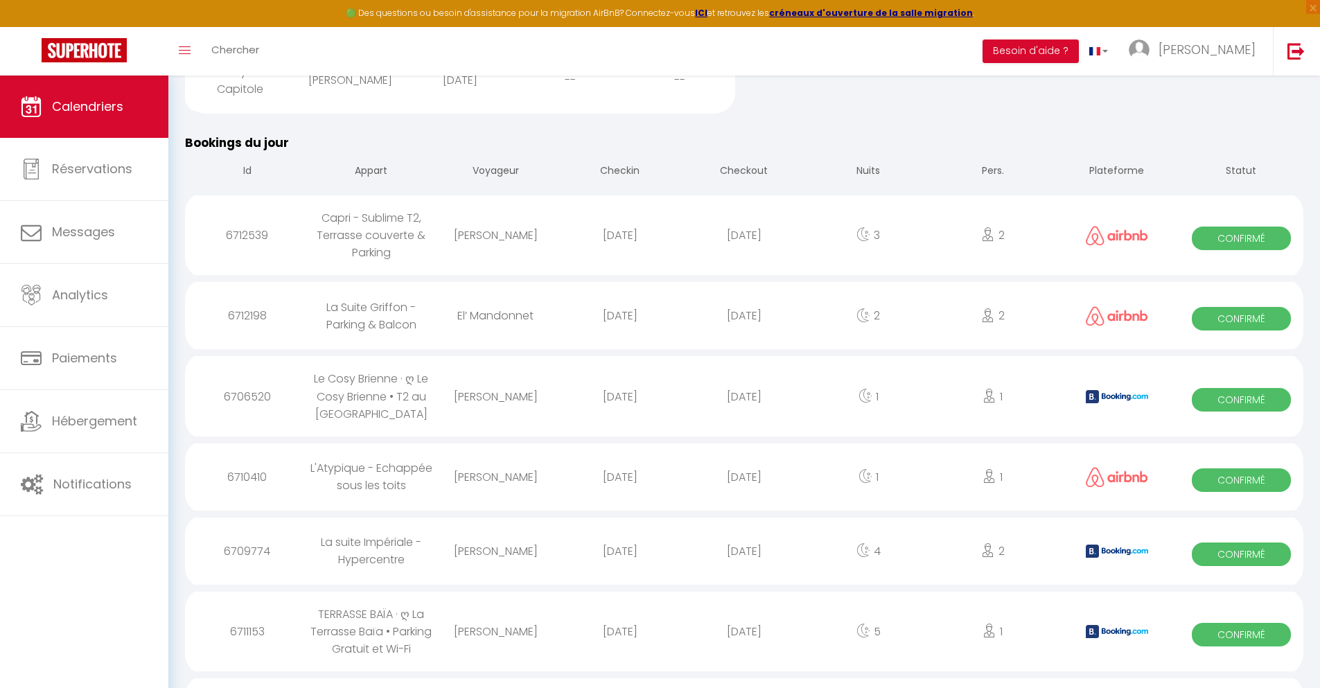
click at [744, 644] on div "[DATE]" at bounding box center [744, 631] width 124 height 45
select select "0"
select select "1"
select select
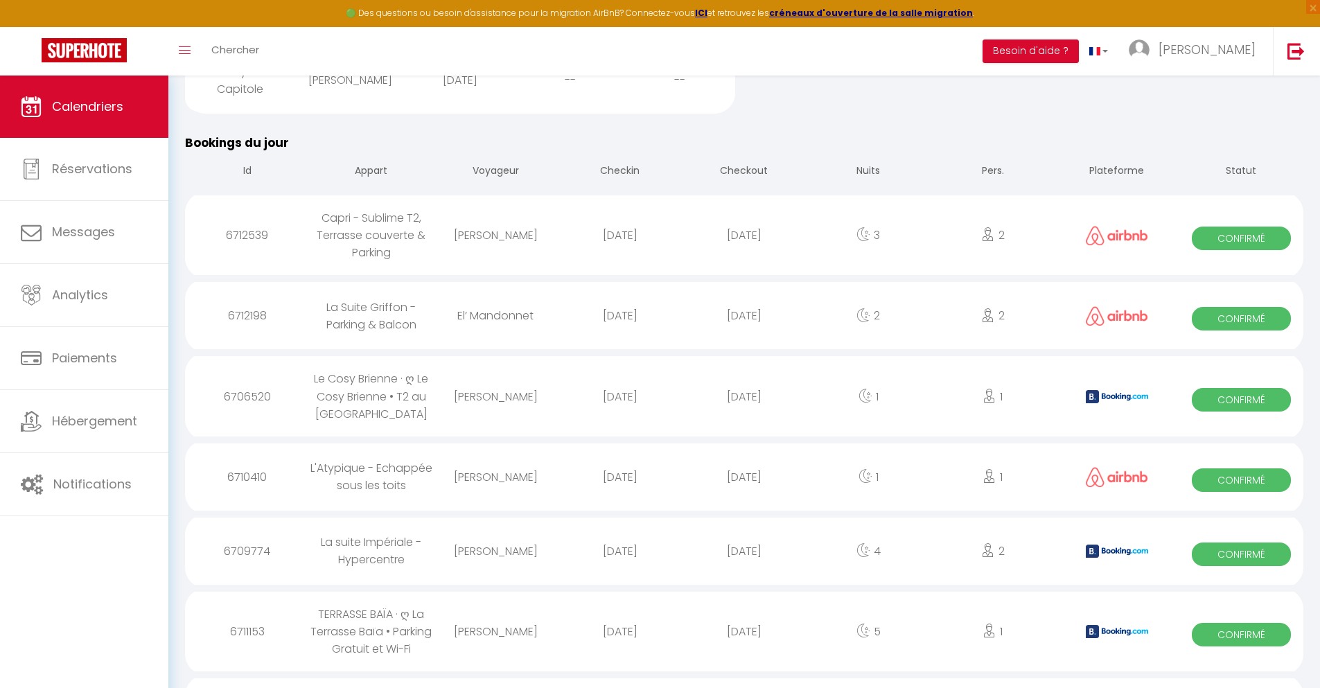
select select
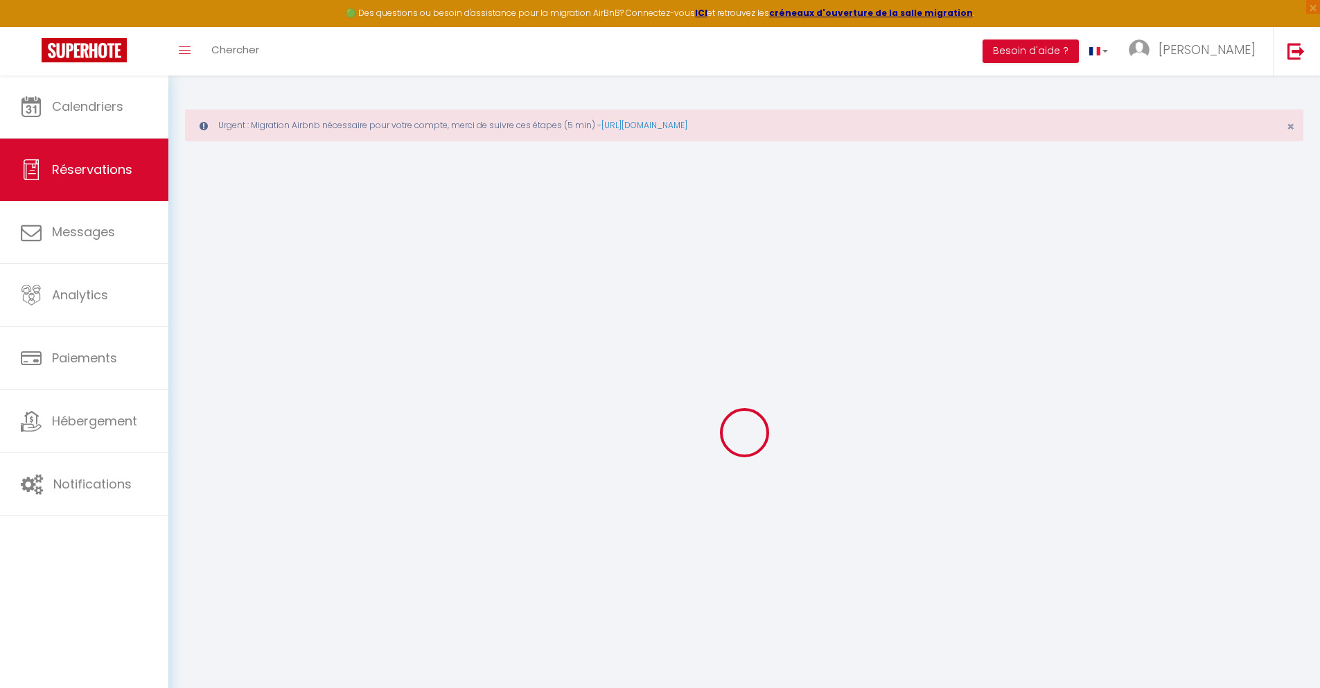
type input "[PERSON_NAME]"
type input "GARDON"
type input "[EMAIL_ADDRESS][DOMAIN_NAME]"
type input "[PHONE_NUMBER]"
select select "FR"
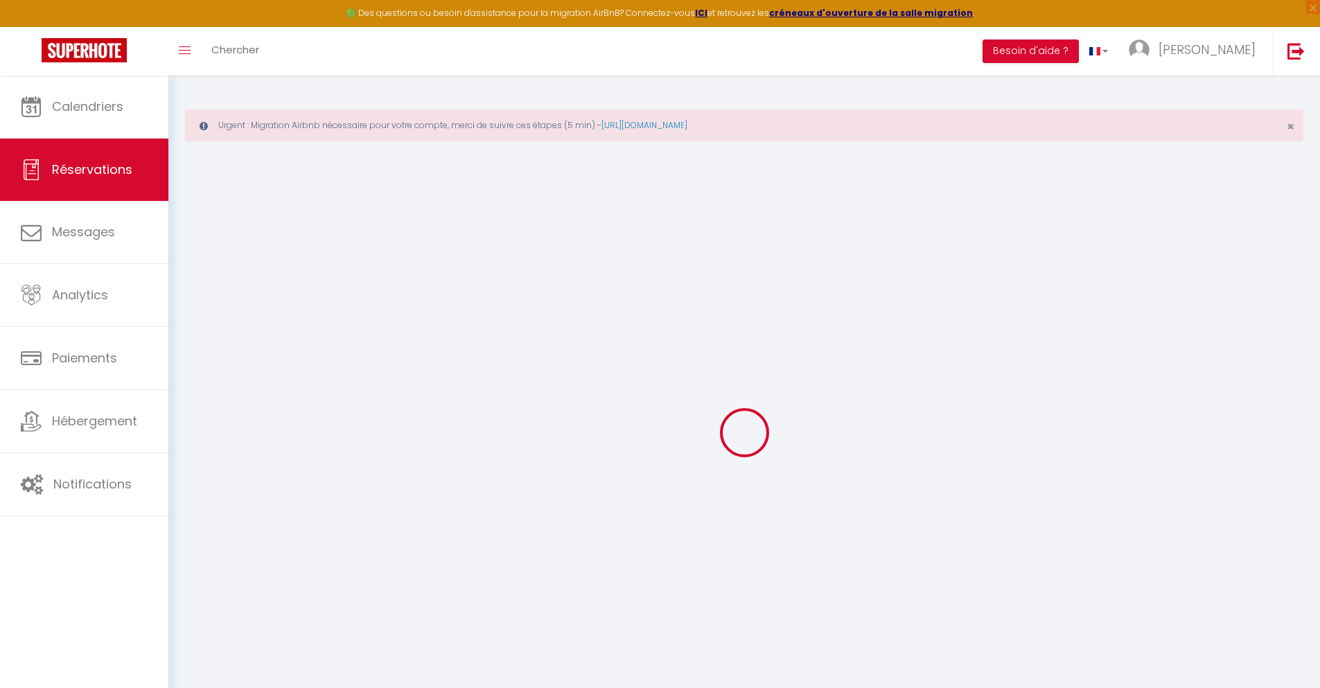
type input "56.23"
type input "4.9"
select select "61716"
select select "1"
select select
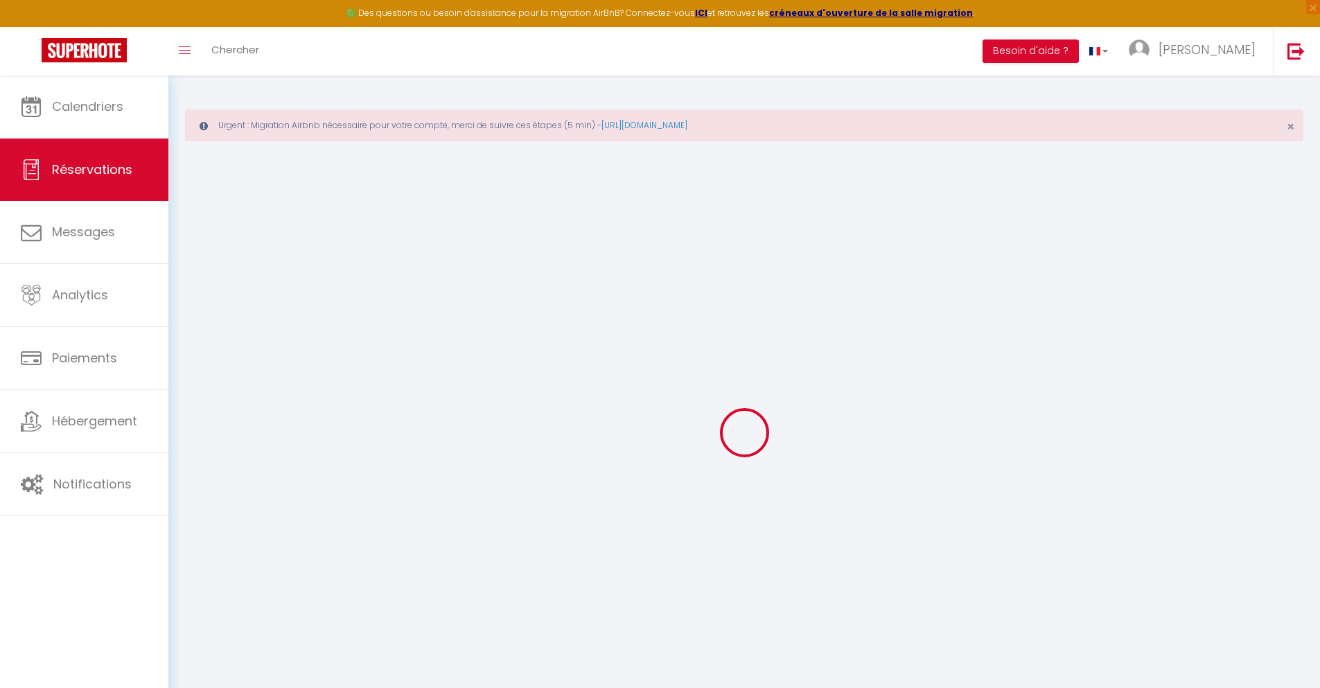
select select
type input "1"
select select "12"
select select
type input "290.79"
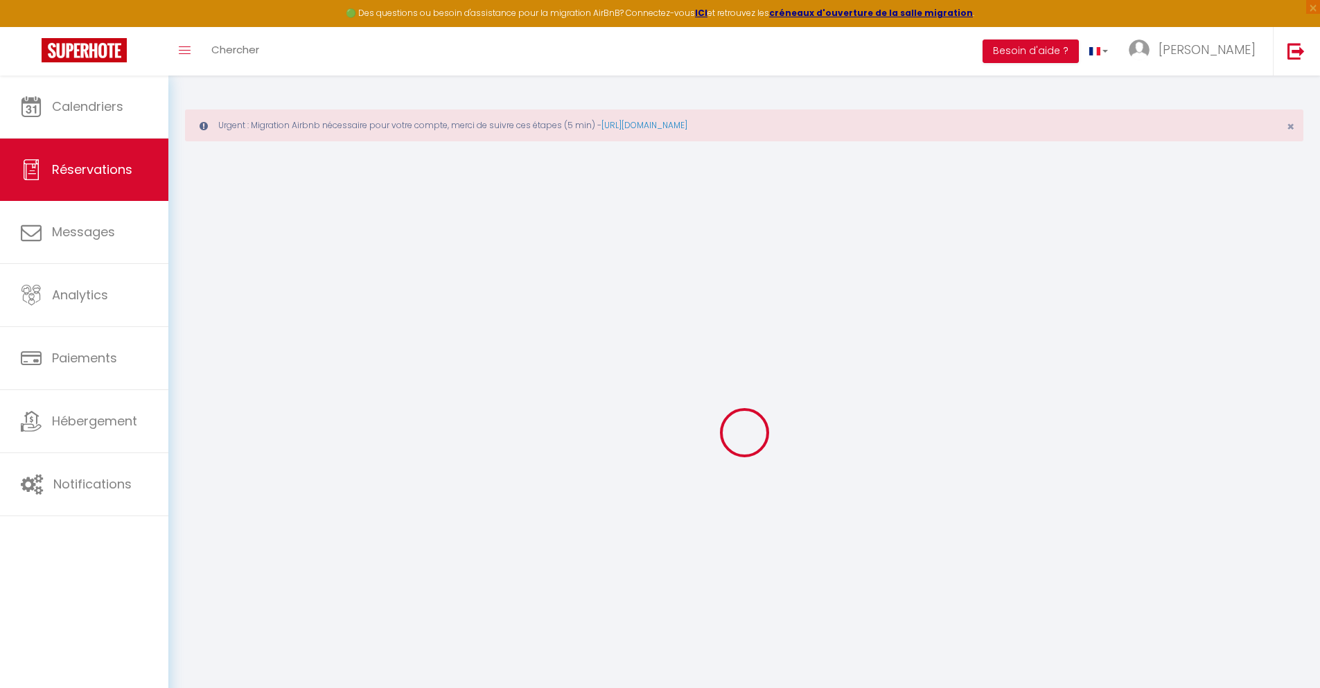
checkbox input "false"
type input "0"
select select "2"
type input "0"
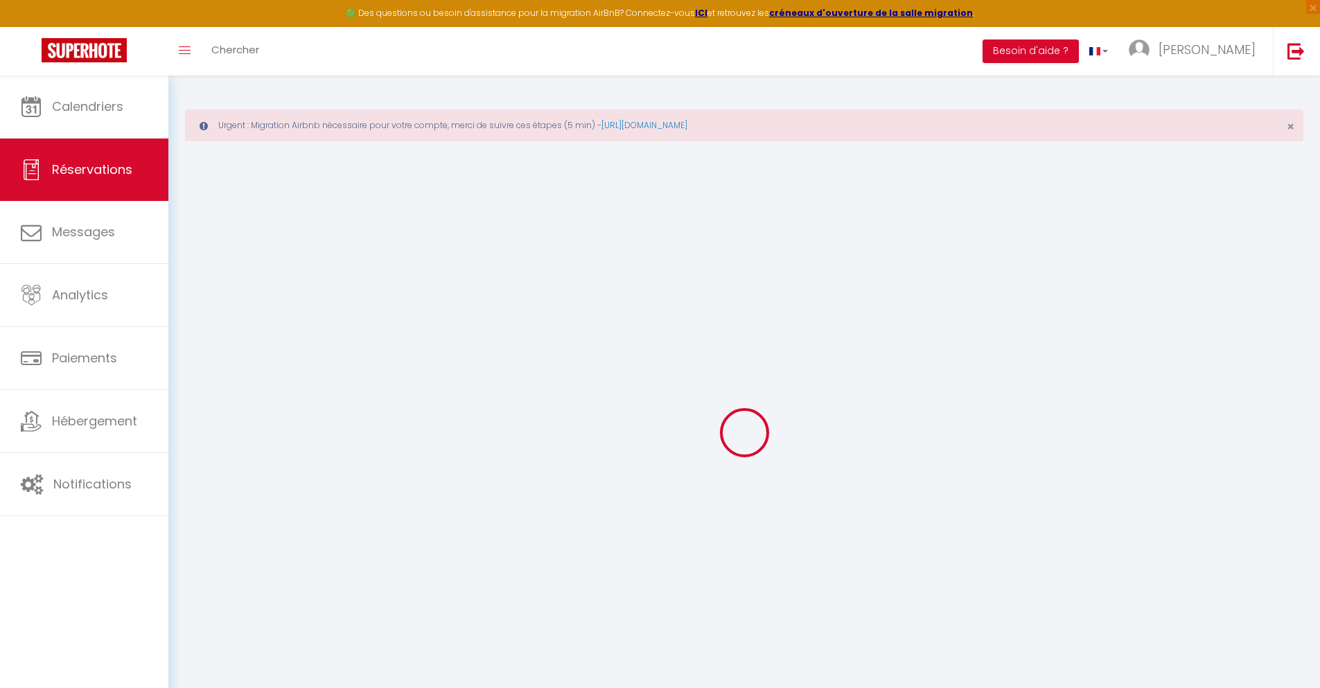
type input "0"
select select
select select "14"
checkbox input "false"
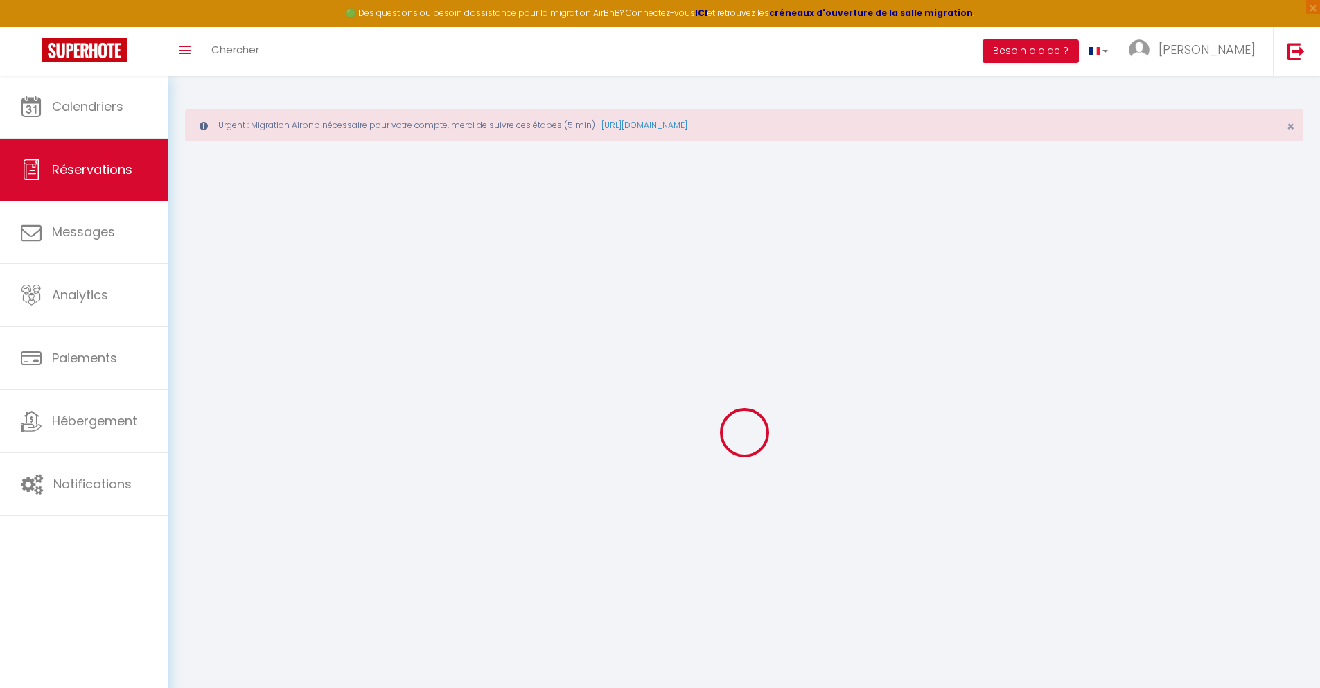
select select
checkbox input "false"
select select
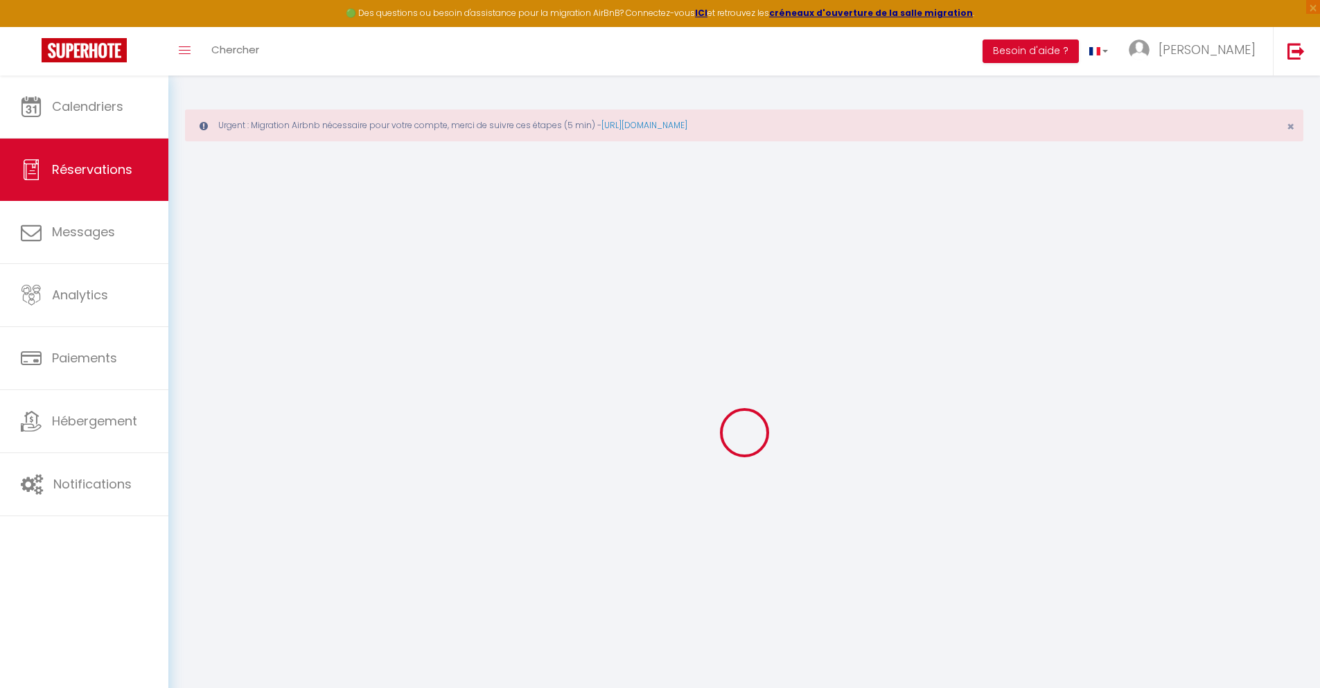
checkbox input "false"
type textarea "** THIS RESERVATION HAS BEEN PRE-PAID ** BOOKING NOTE : Payment charge is EUR 4…"
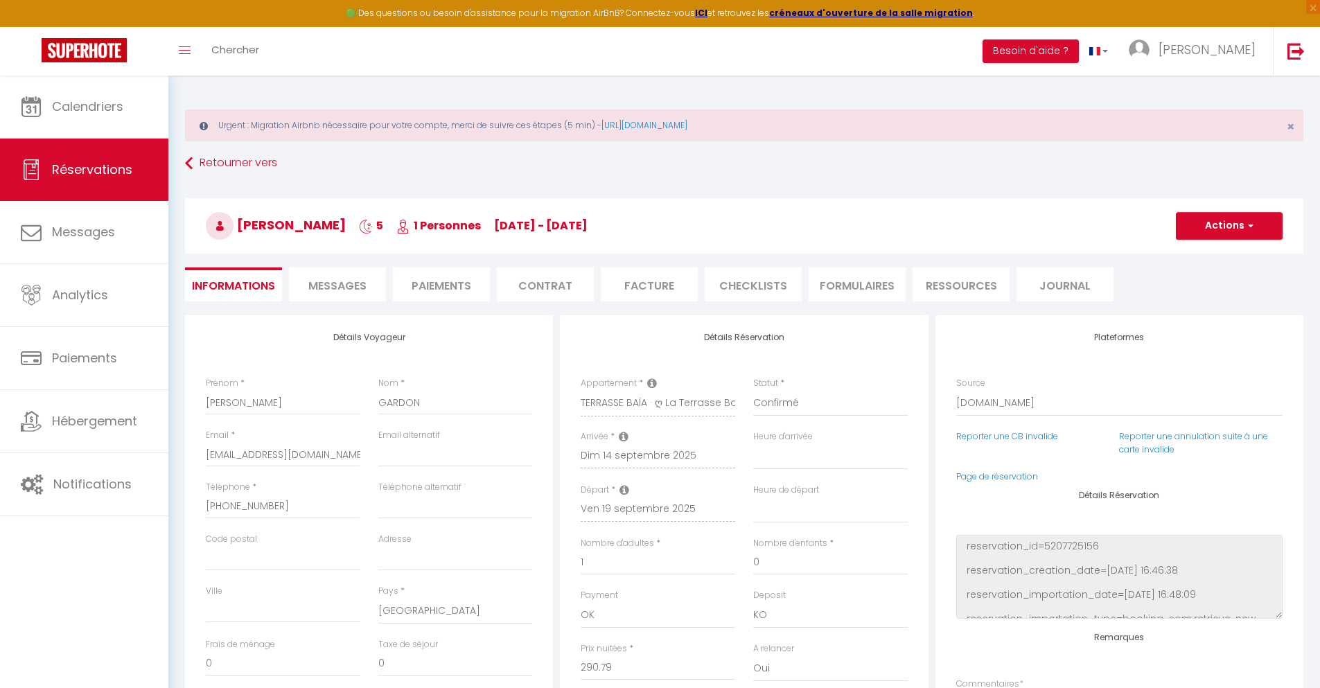
type input "40"
type input "19.03"
select select
checkbox input "false"
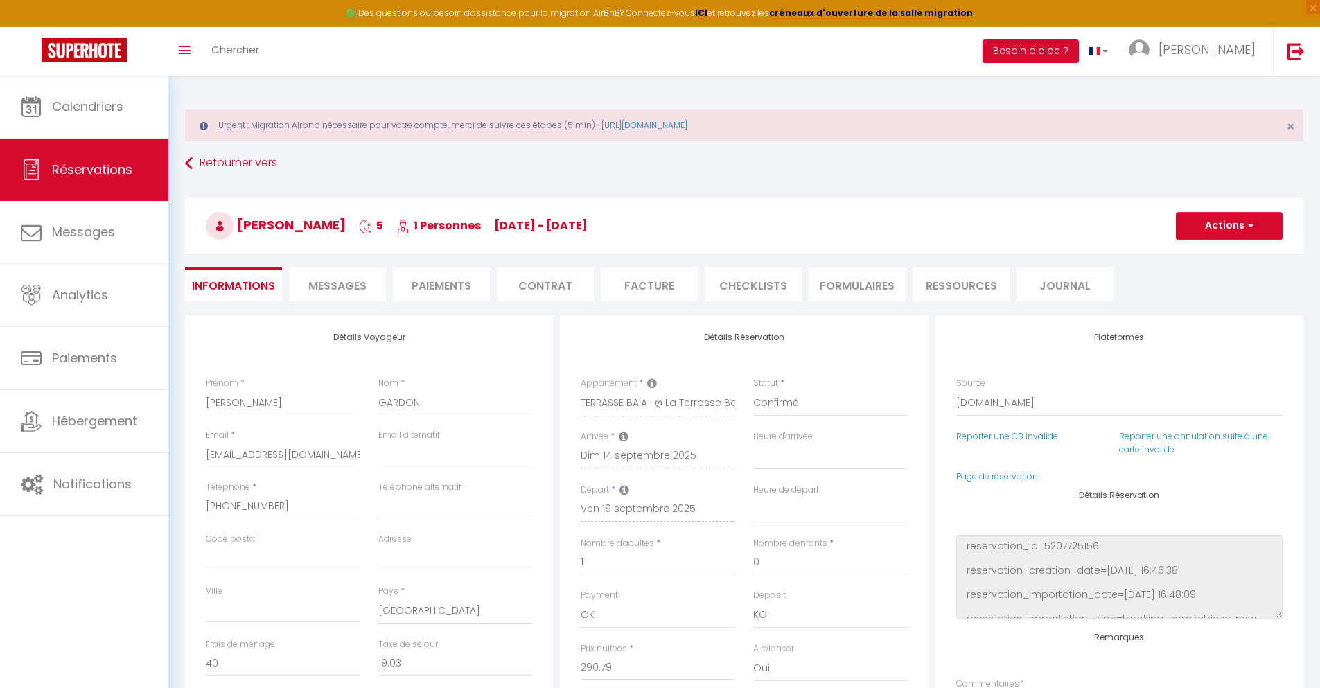
select select
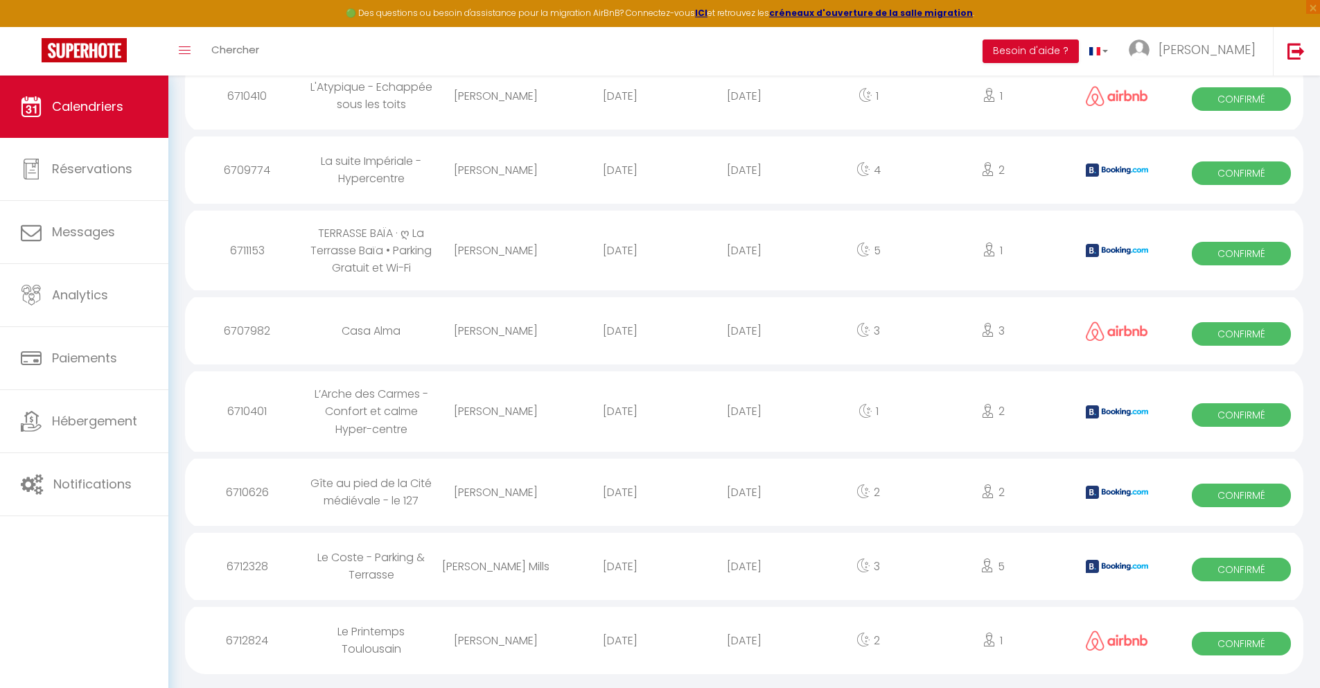
scroll to position [1034, 0]
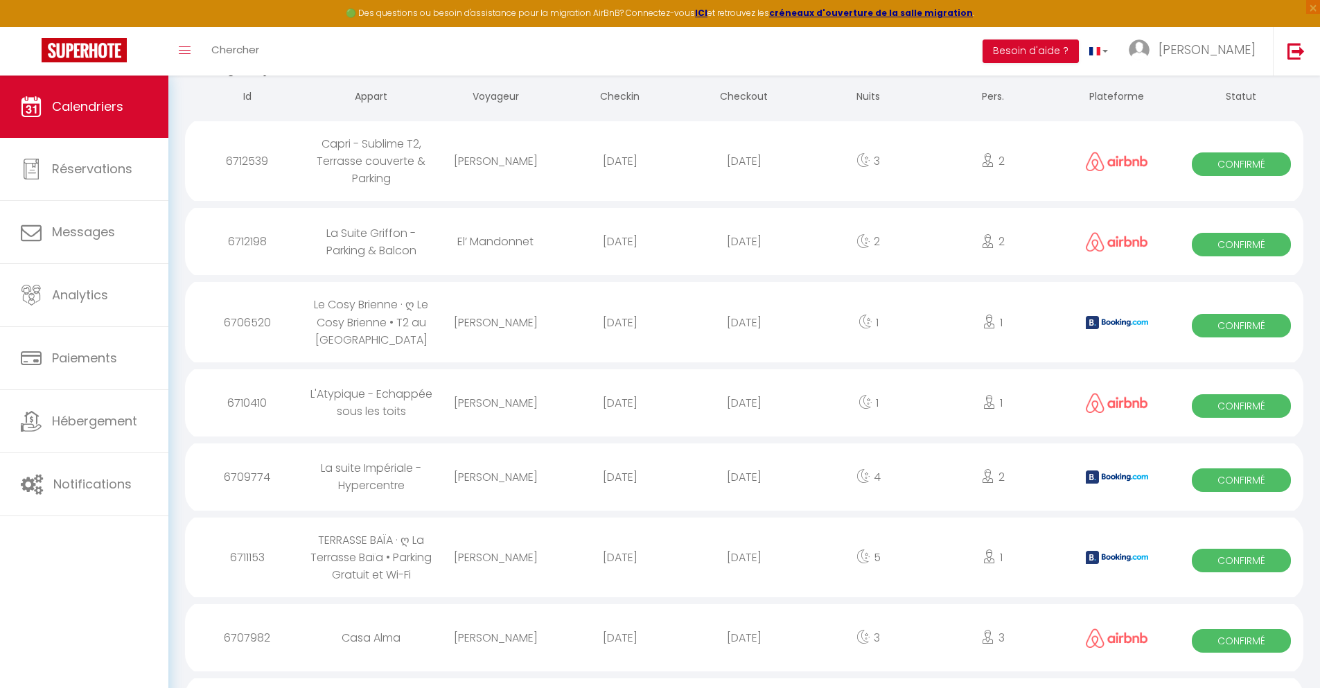
click at [744, 650] on div "[DATE]" at bounding box center [744, 637] width 124 height 45
select select "0"
select select "1"
select select
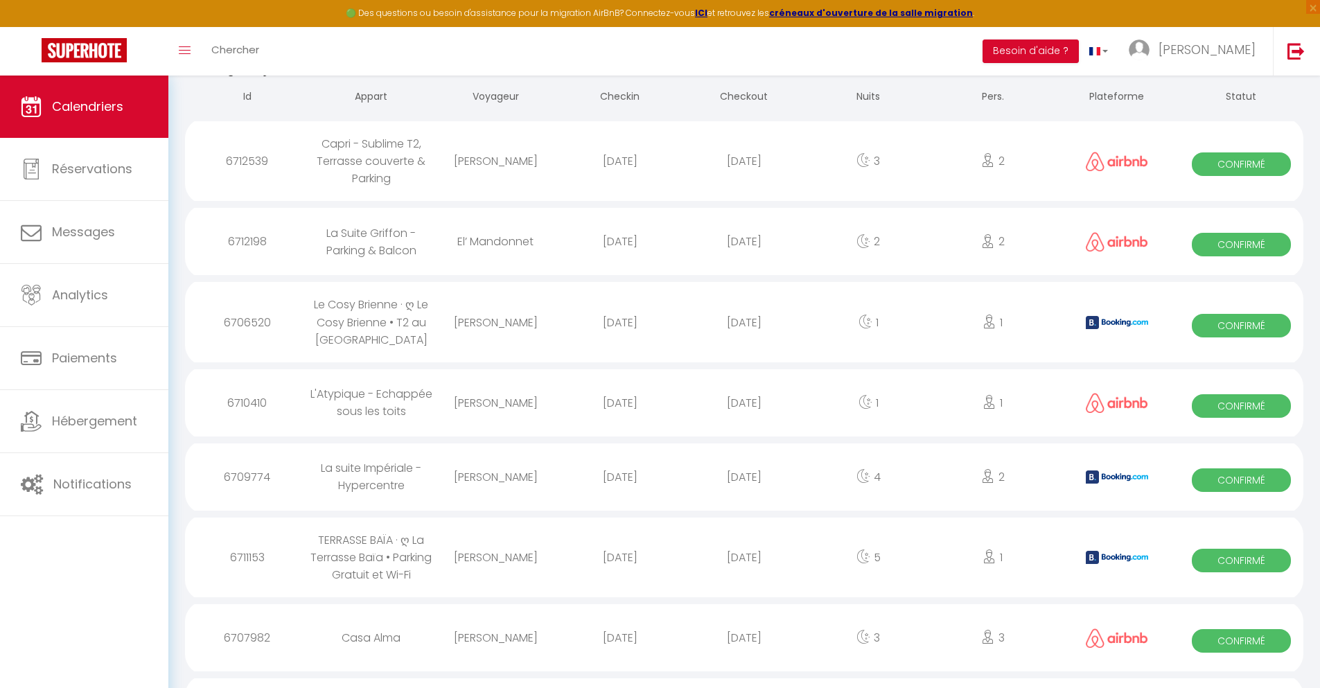
select select
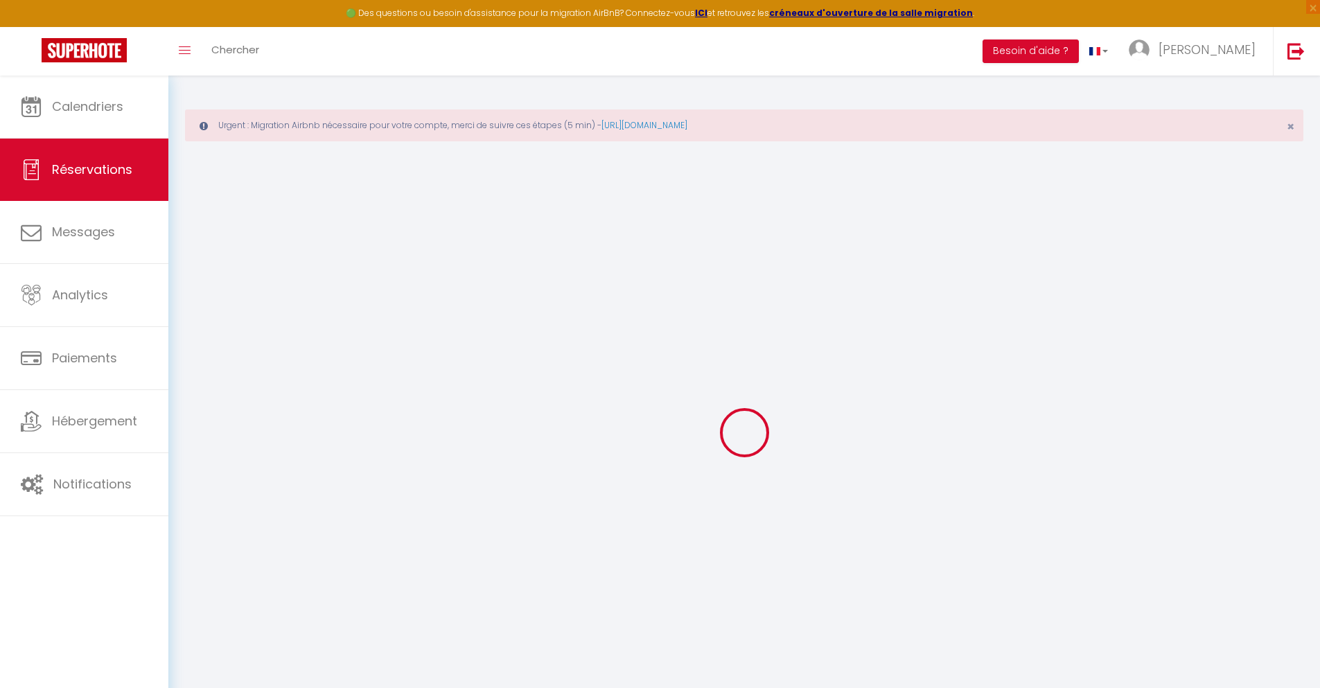
select select
checkbox input "false"
select select
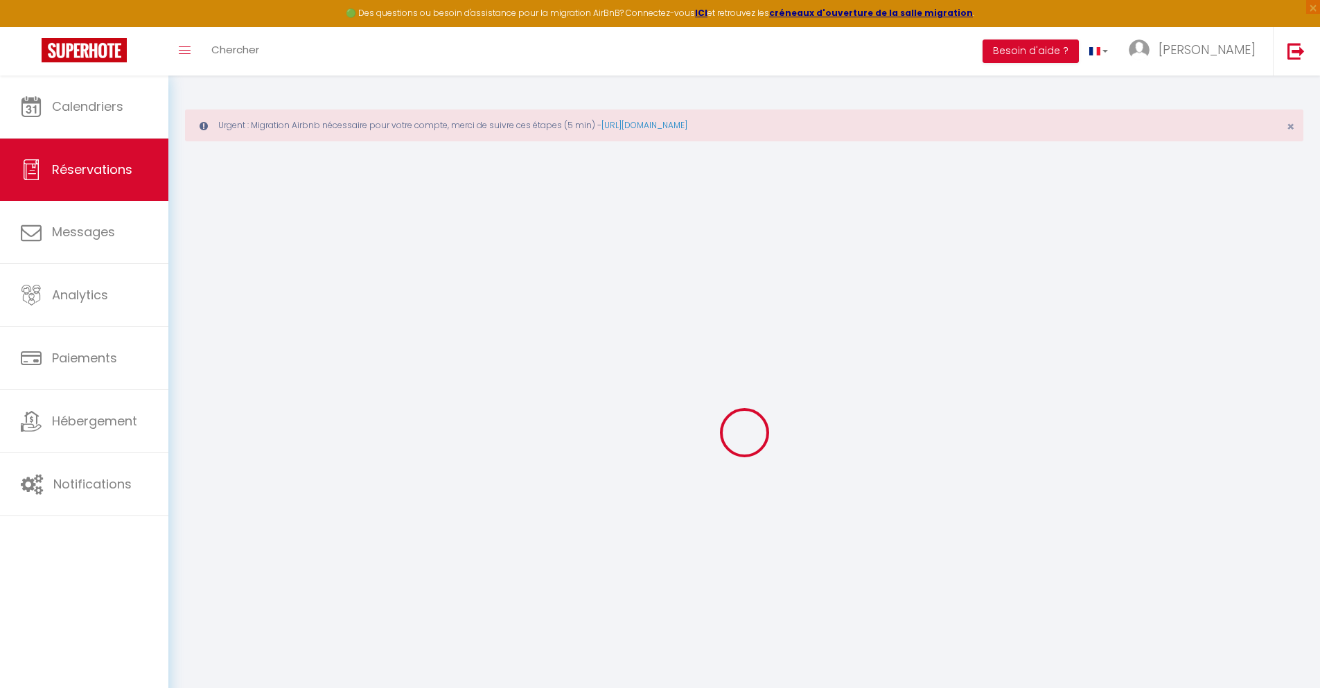
select select
checkbox input "false"
select select
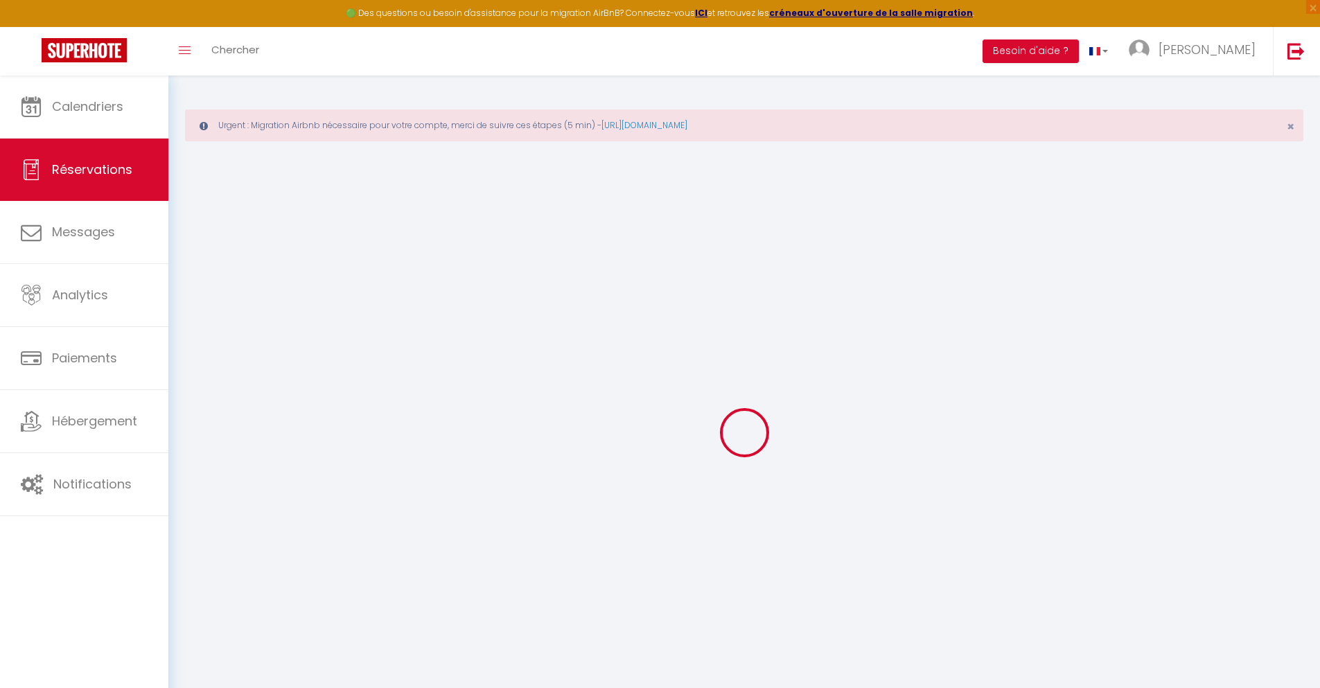
select select
checkbox input "false"
select select
type input "32"
type input "17.79"
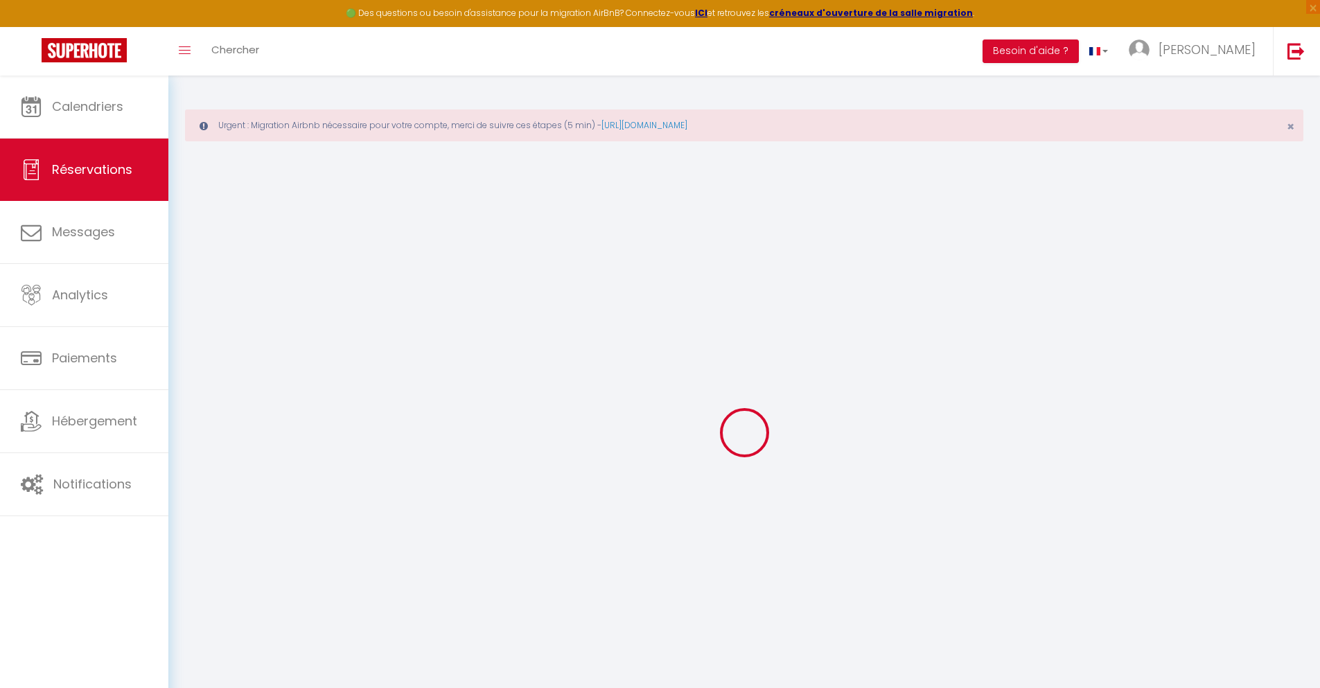
select select
checkbox input "false"
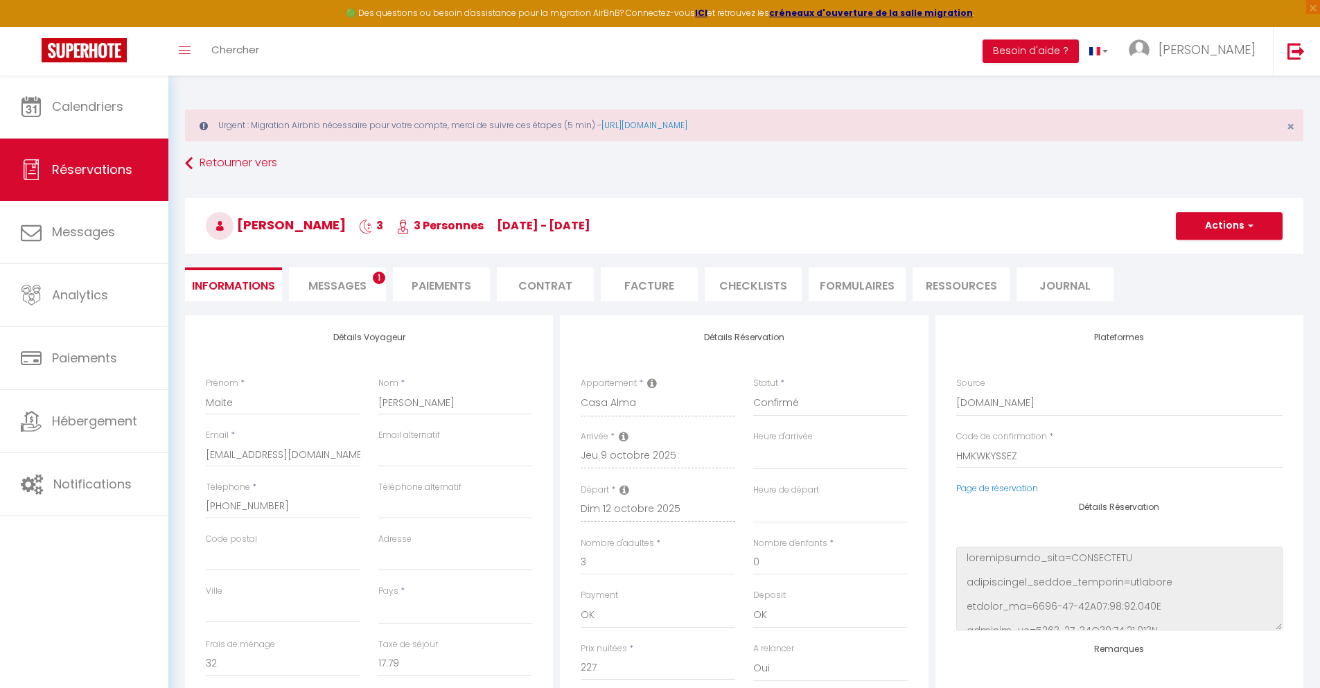
select select
checkbox input "false"
select select
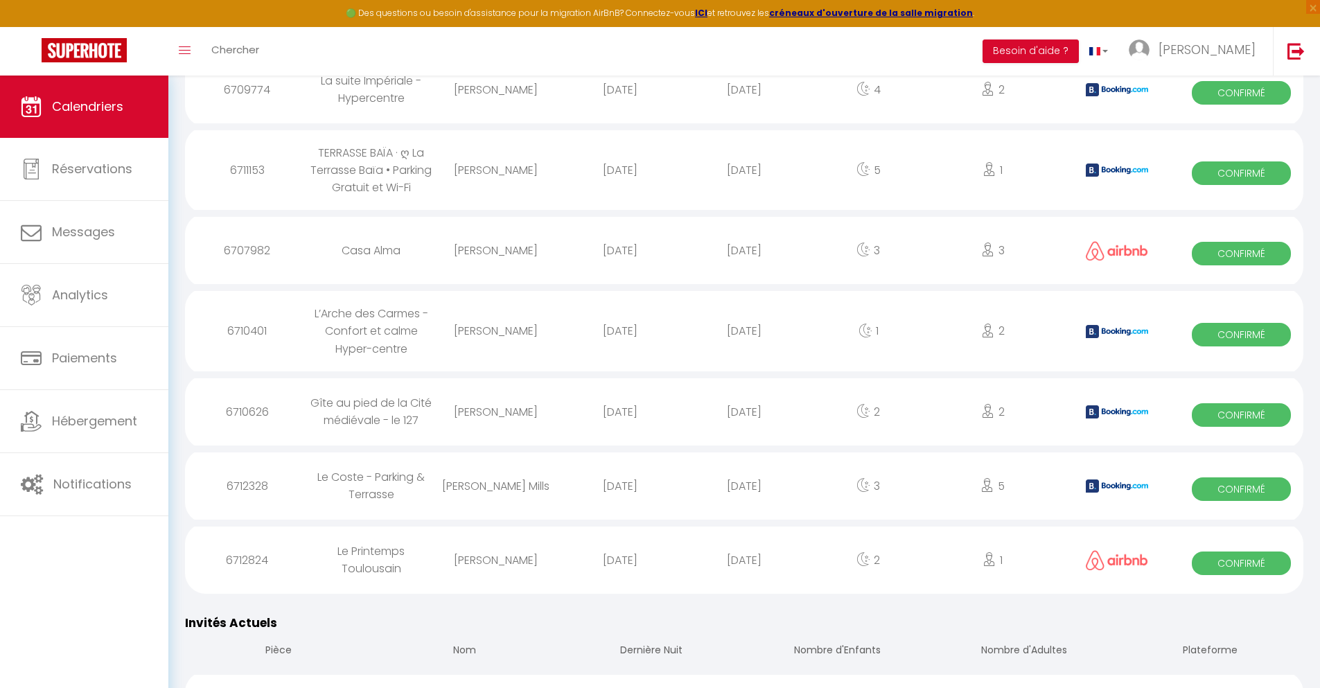
scroll to position [1120, 0]
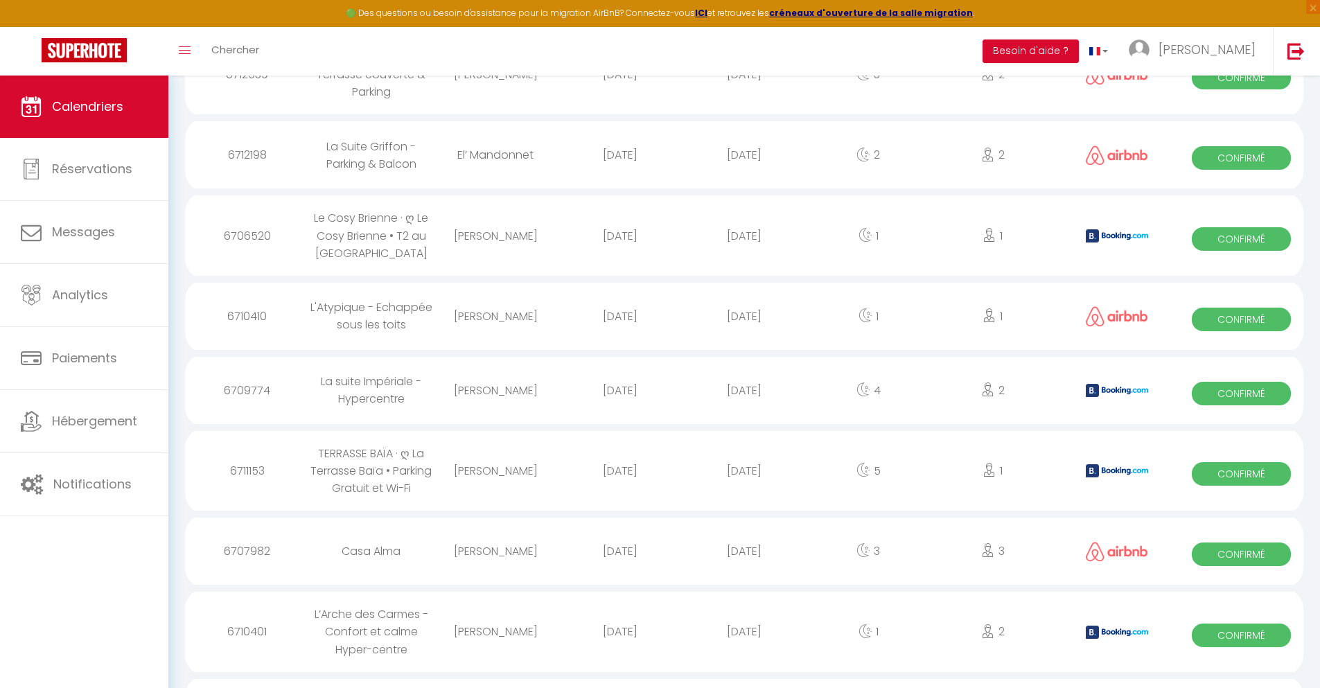
click at [744, 644] on div "[DATE]" at bounding box center [744, 631] width 124 height 45
select select "0"
select select "1"
select select
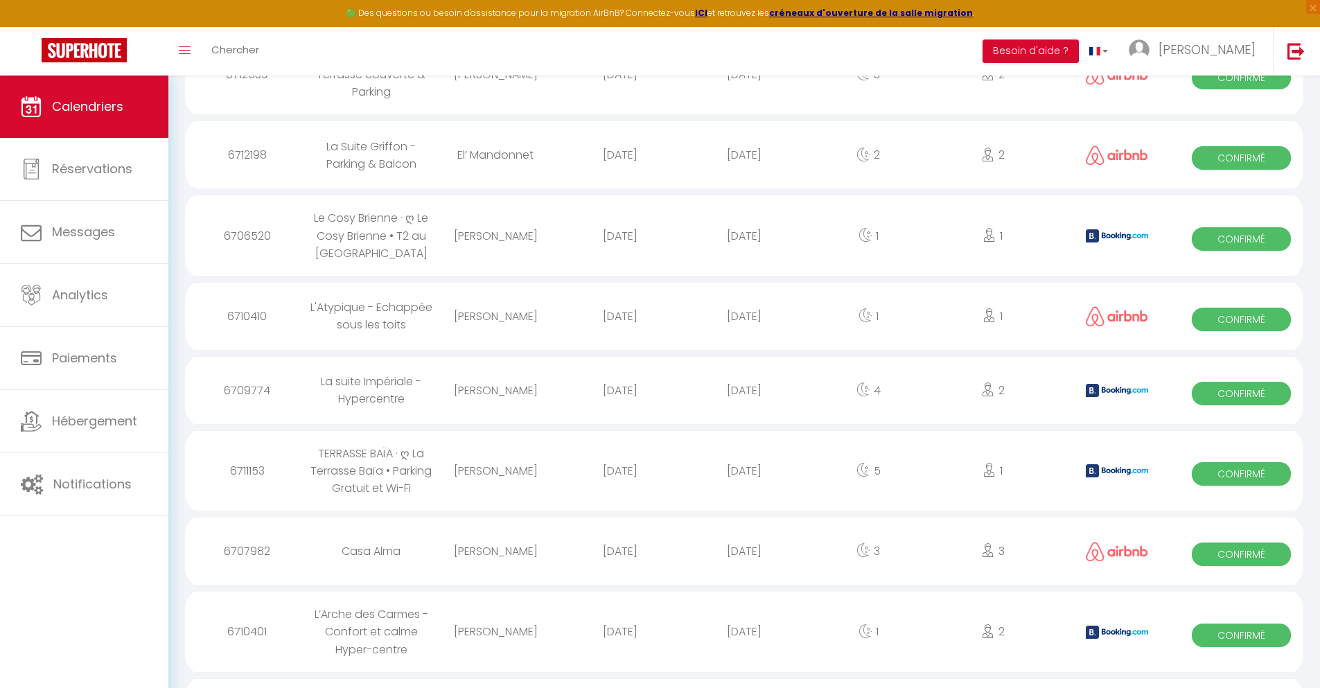
select select
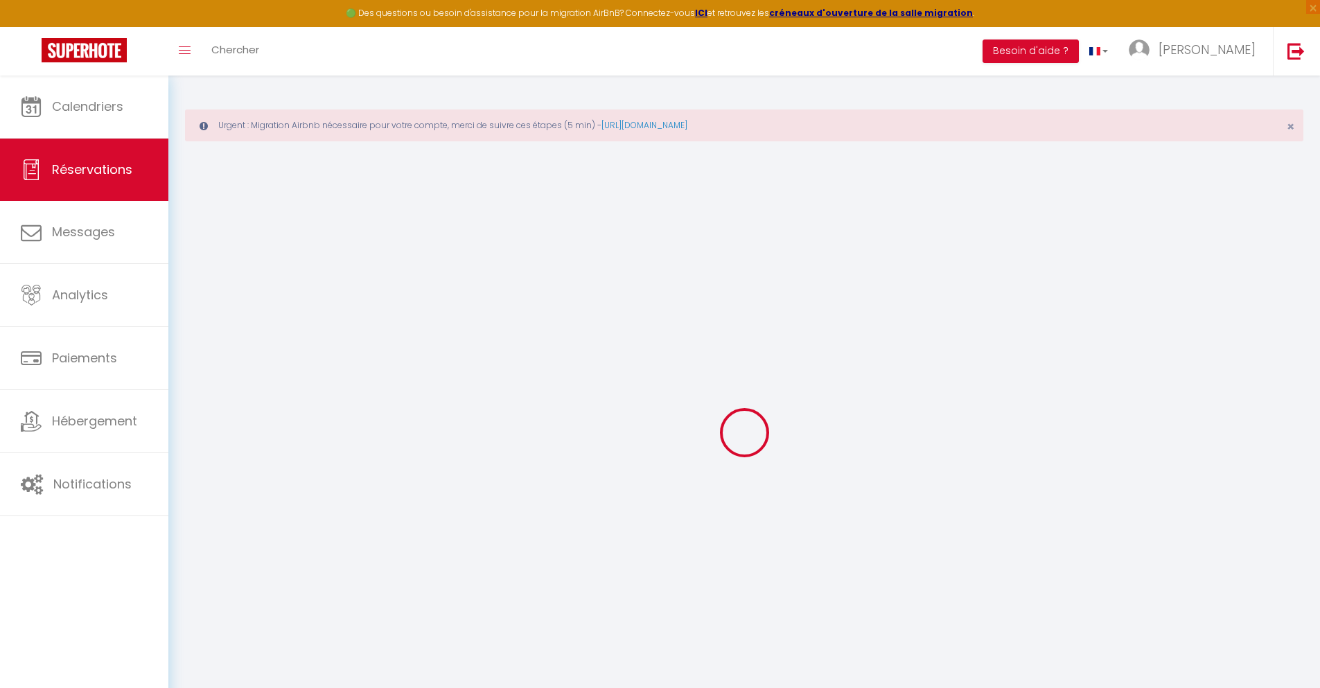
select select
checkbox input "false"
select select
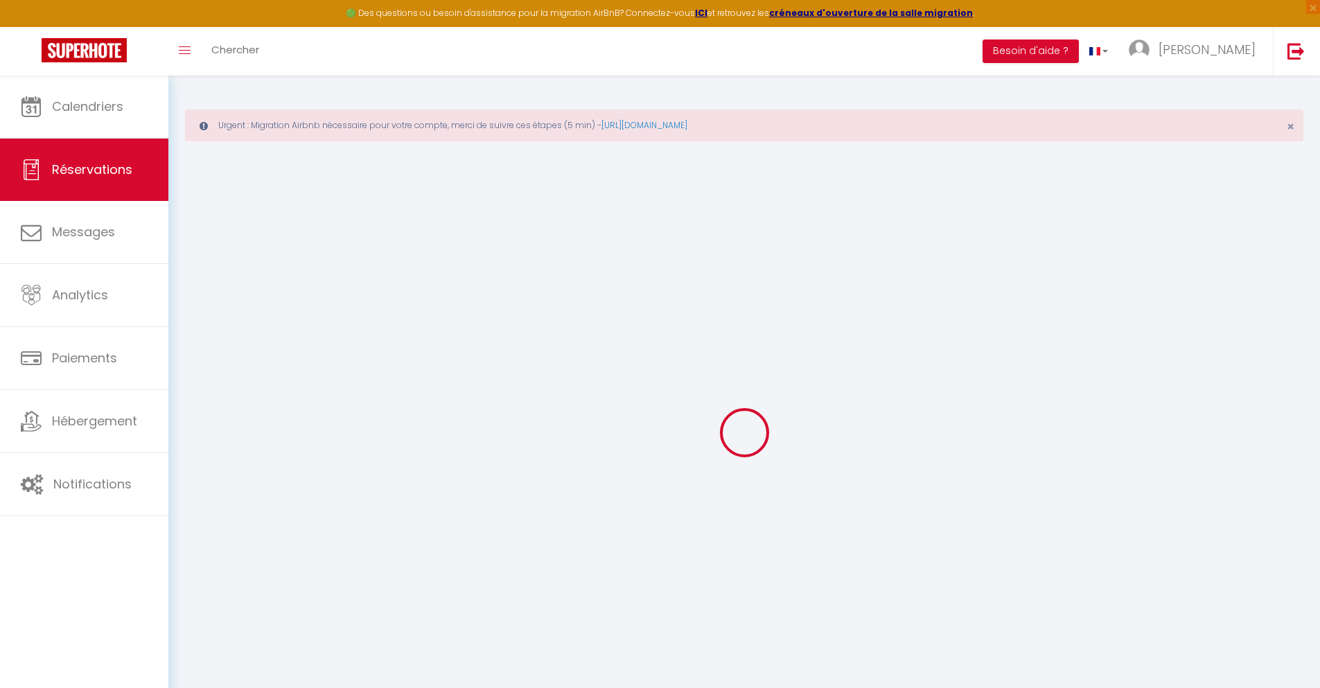
checkbox input "false"
type textarea "** THIS RESERVATION HAS BEEN PRE-PAID ** BOOKING NOTE : Payment charge is EUR 1…"
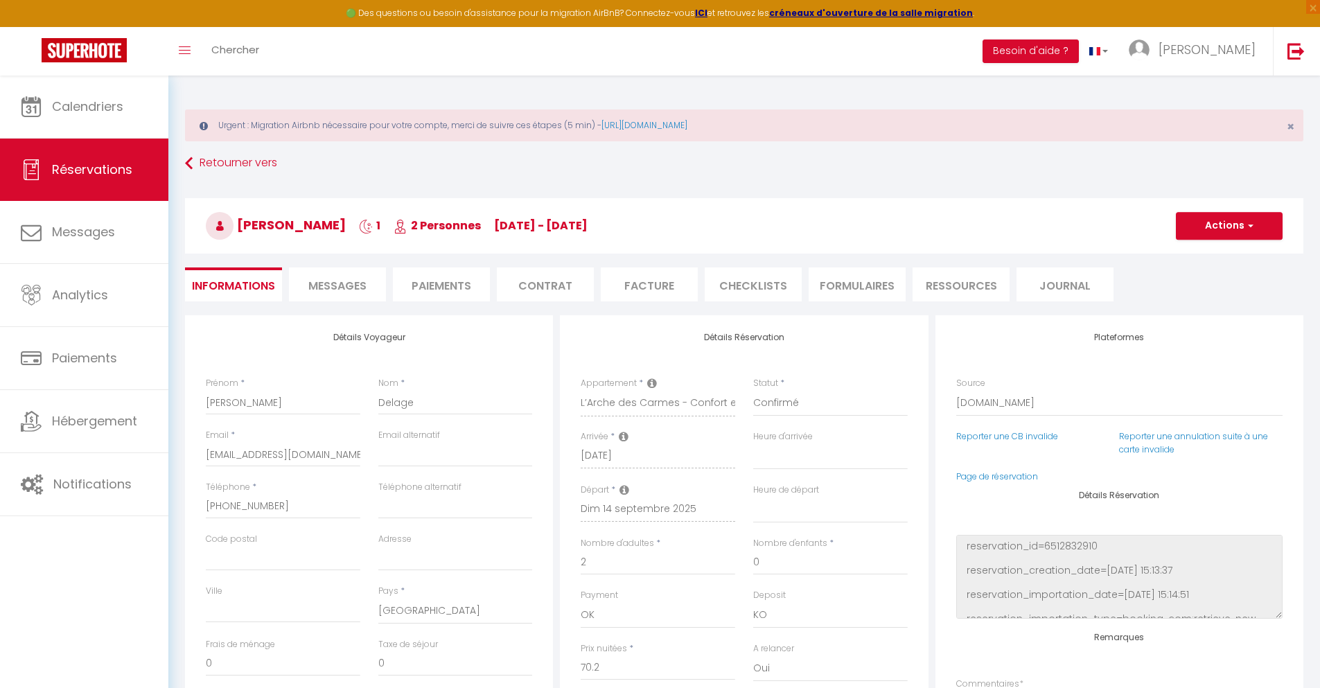
type input "45"
type input "4.59"
select select
checkbox input "false"
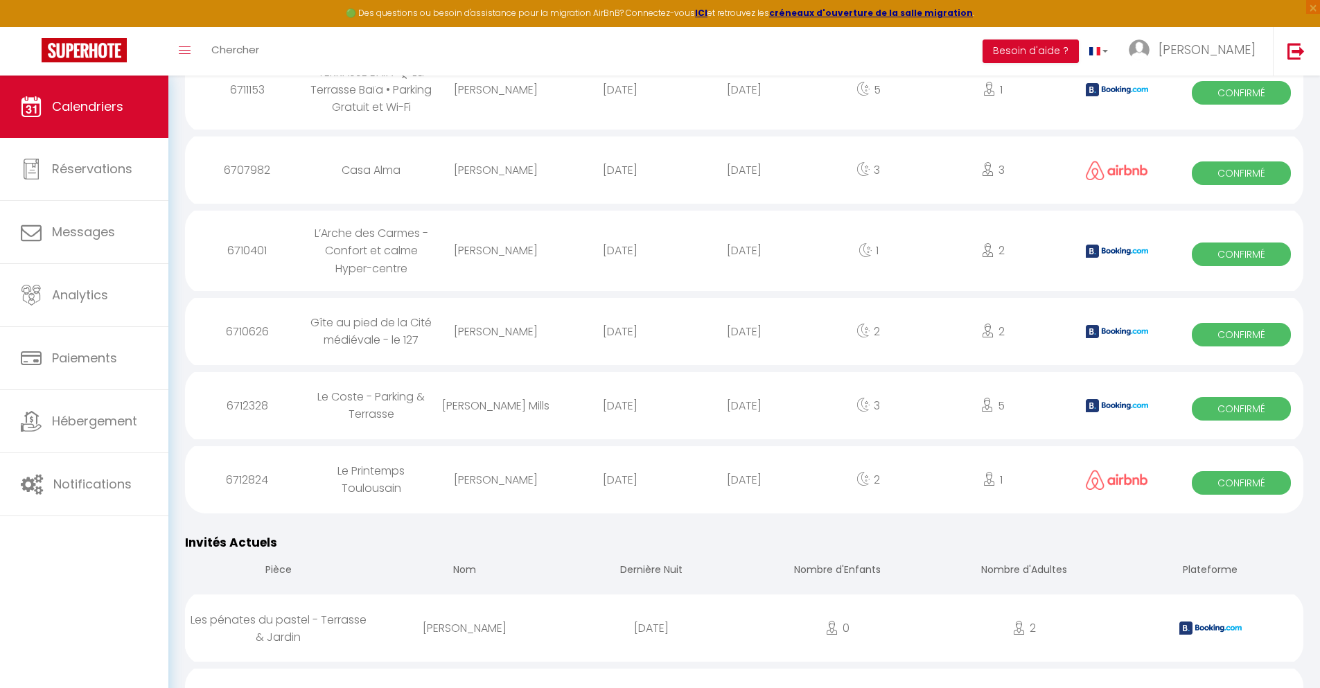
scroll to position [1194, 0]
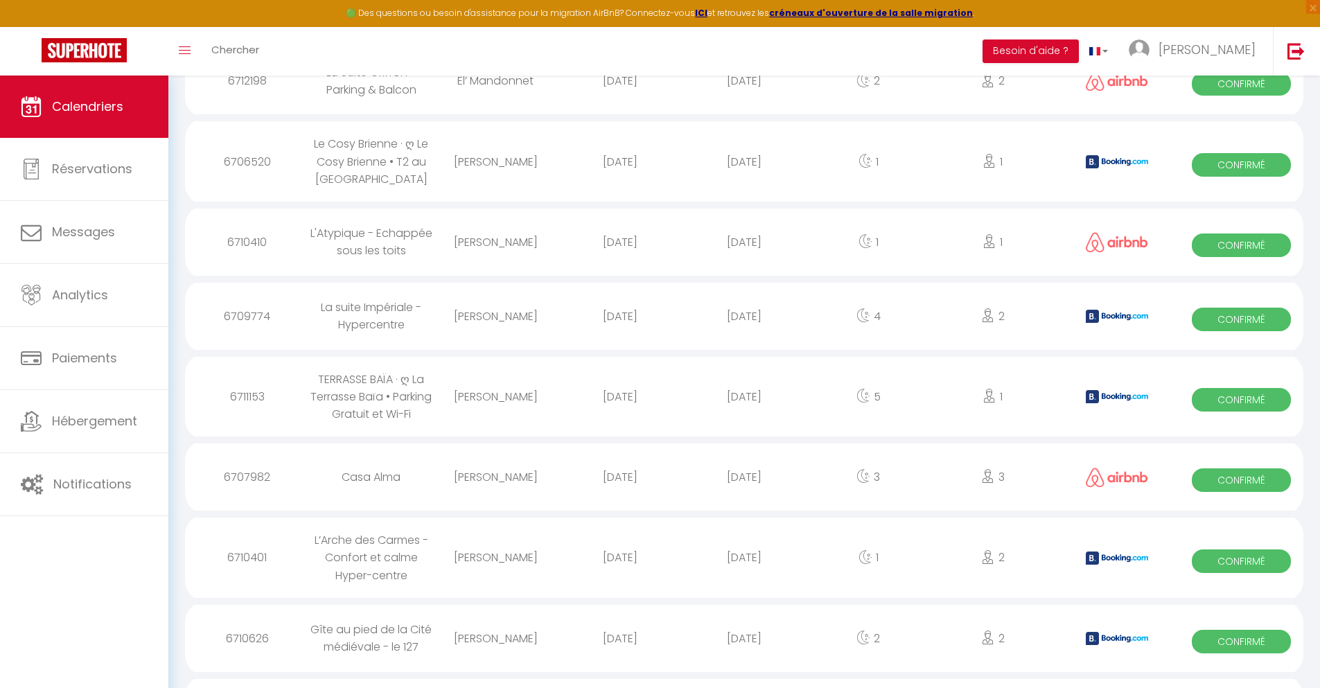
click at [744, 650] on div "[DATE]" at bounding box center [744, 638] width 124 height 45
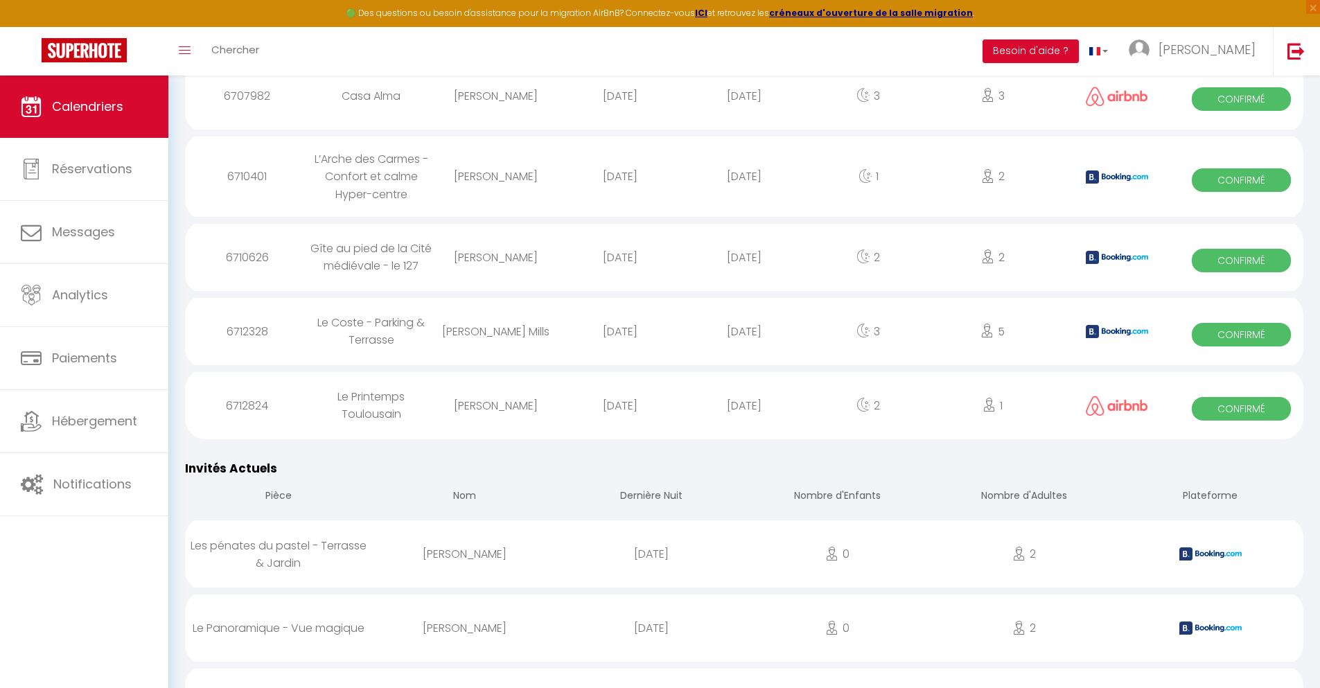
scroll to position [1268, 0]
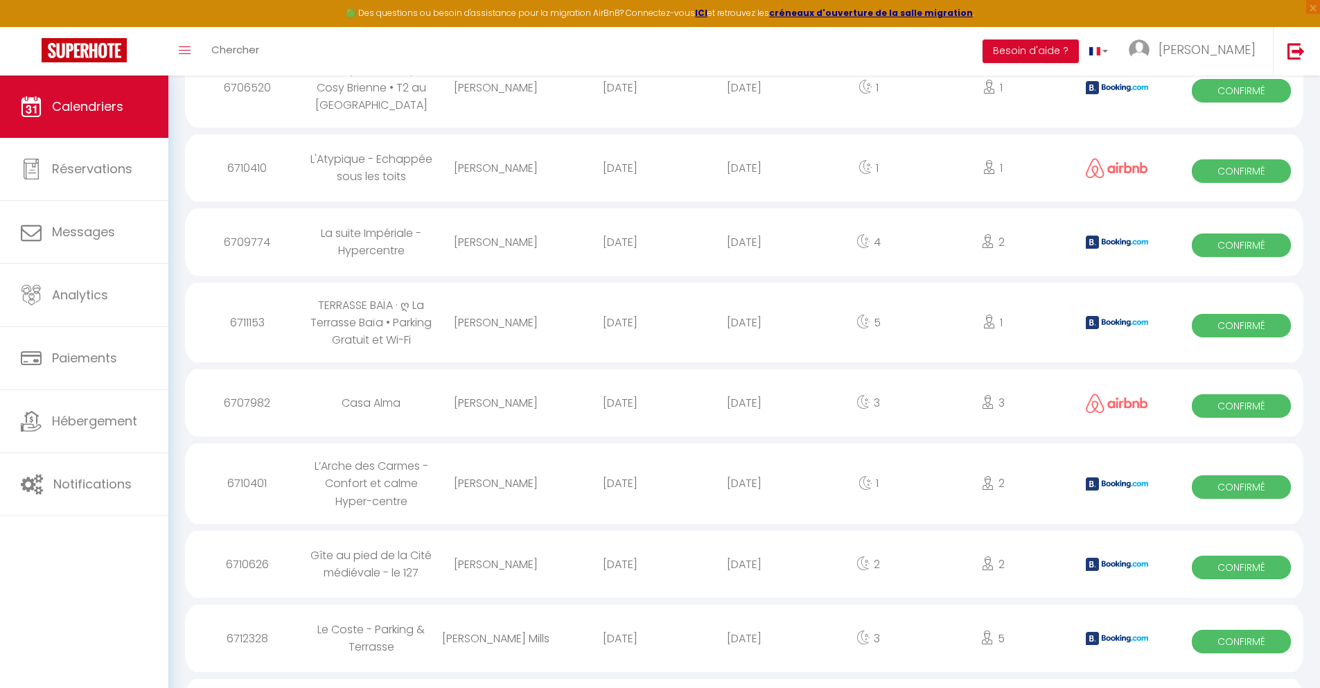
click at [744, 650] on div "[DATE]" at bounding box center [744, 638] width 124 height 45
